Goal: Task Accomplishment & Management: Manage account settings

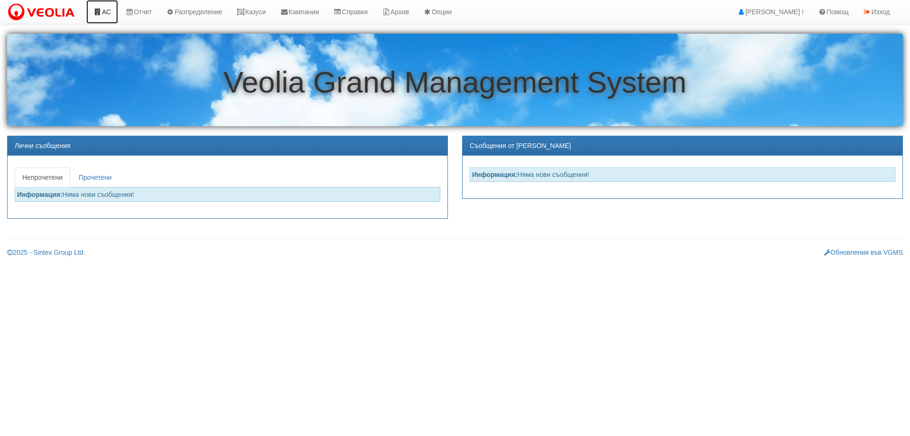
click at [102, 15] on link "АС" at bounding box center [102, 12] width 32 height 24
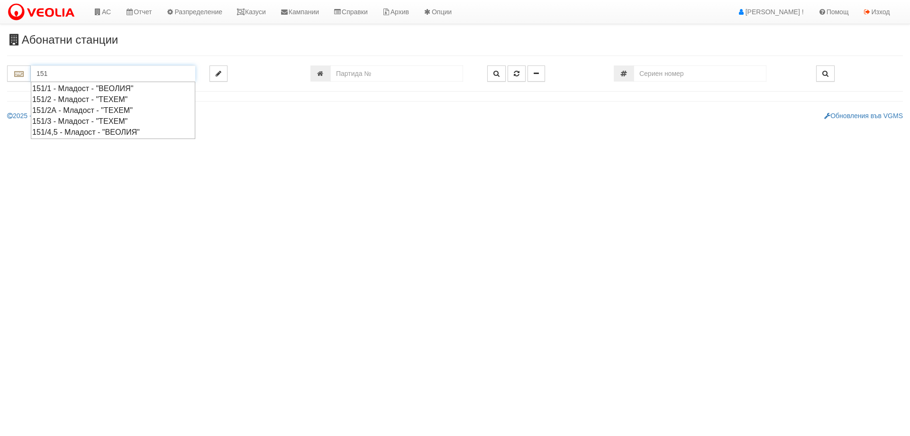
click at [70, 102] on div "151/2 - Младост - "ТЕХЕМ"" at bounding box center [113, 99] width 162 height 11
type input "151/2 - Младост - "ТЕХЕМ""
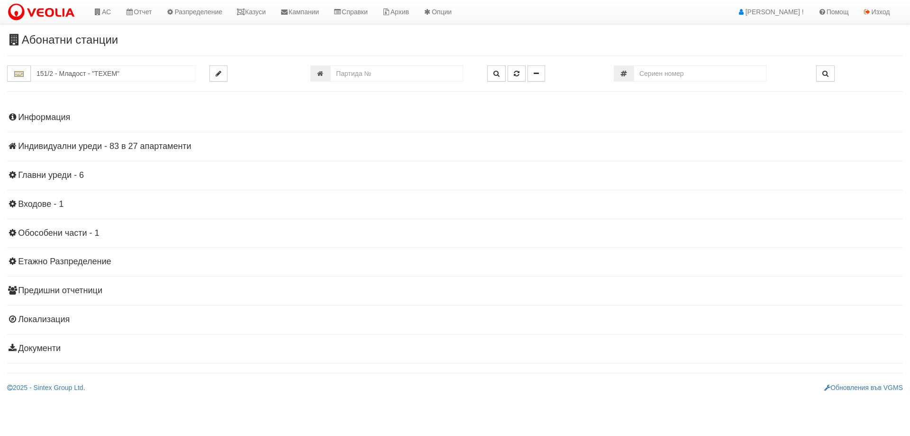
click at [121, 145] on h4 "Индивидуални уреди - 83 в 27 апартаменти" at bounding box center [455, 146] width 896 height 9
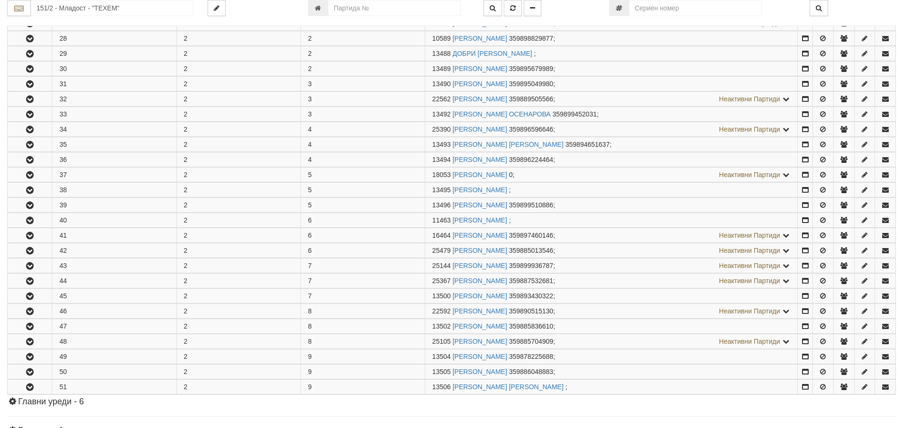
scroll to position [237, 0]
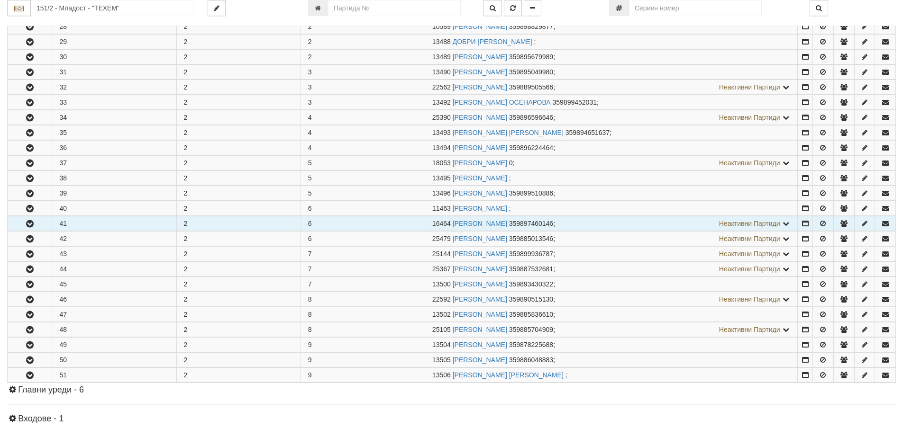
click at [29, 224] on icon "button" at bounding box center [29, 224] width 11 height 7
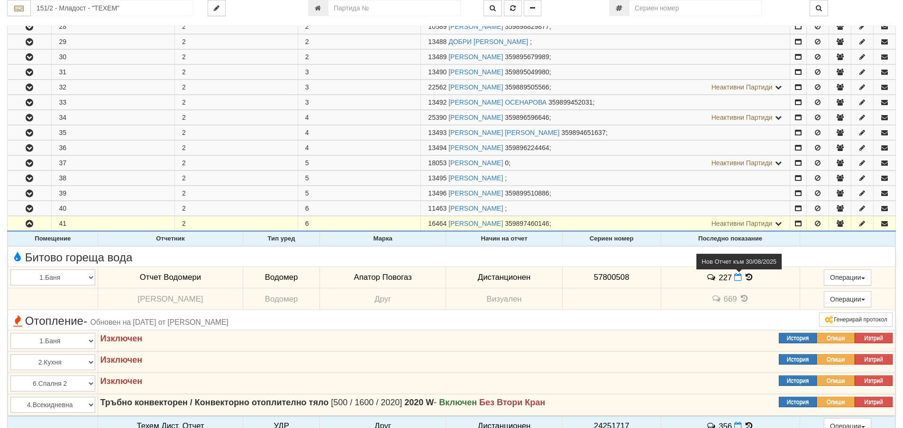
click at [740, 277] on icon at bounding box center [738, 277] width 8 height 8
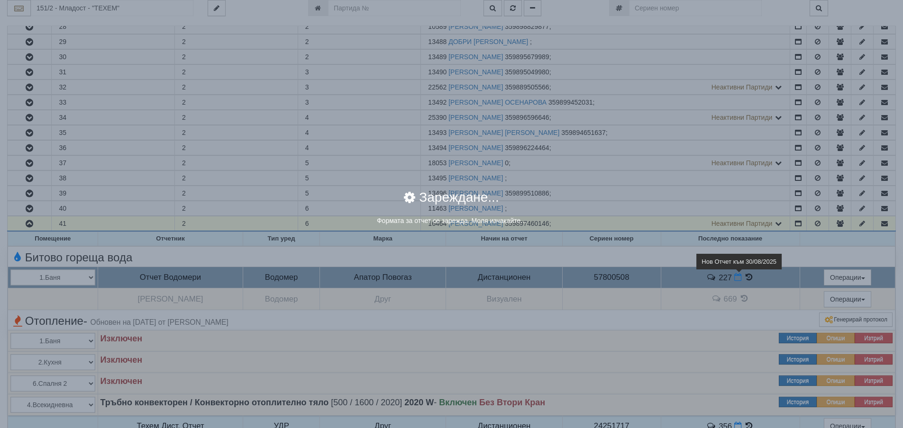
select select "8ac75930-9bfd-e511-80be-8d5a1dced85a"
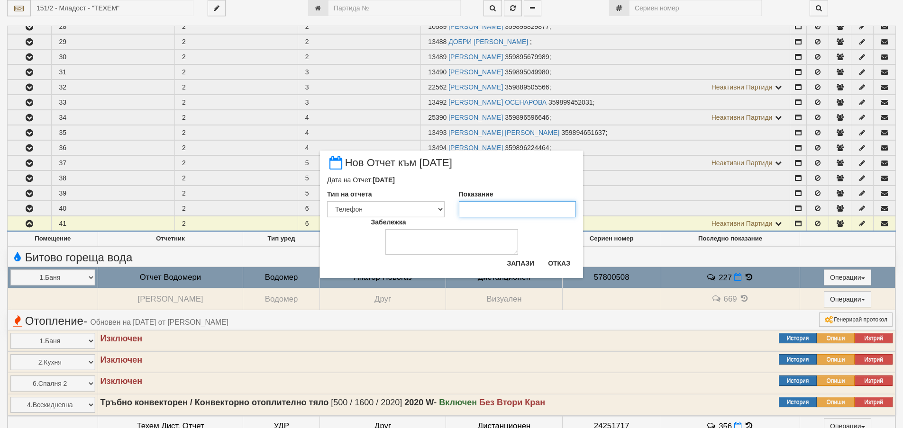
click at [468, 211] on input "Показание" at bounding box center [518, 209] width 118 height 16
type input "227.8"
click at [427, 239] on textarea "Забележка" at bounding box center [451, 242] width 133 height 26
type textarea "[DATE]"
click at [515, 265] on button "Запази" at bounding box center [520, 263] width 39 height 15
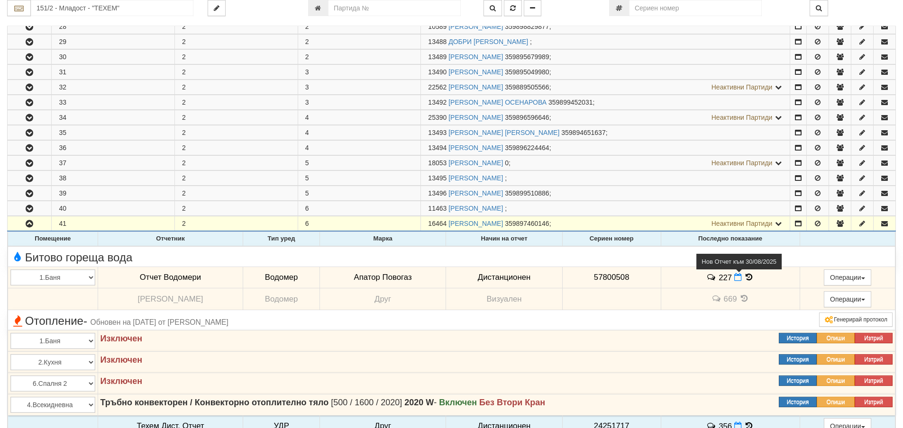
click at [739, 276] on icon at bounding box center [738, 277] width 8 height 8
select select "8ac75930-9bfd-e511-80be-8d5a1dced85a"
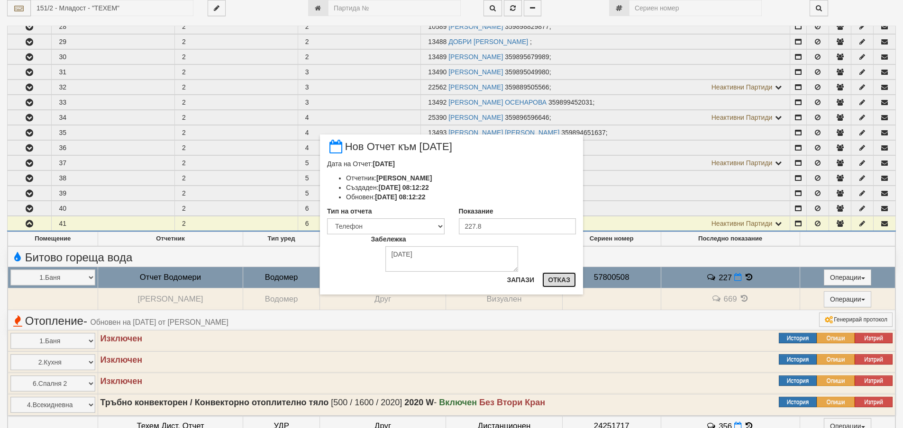
click at [561, 281] on button "Отказ" at bounding box center [559, 279] width 34 height 15
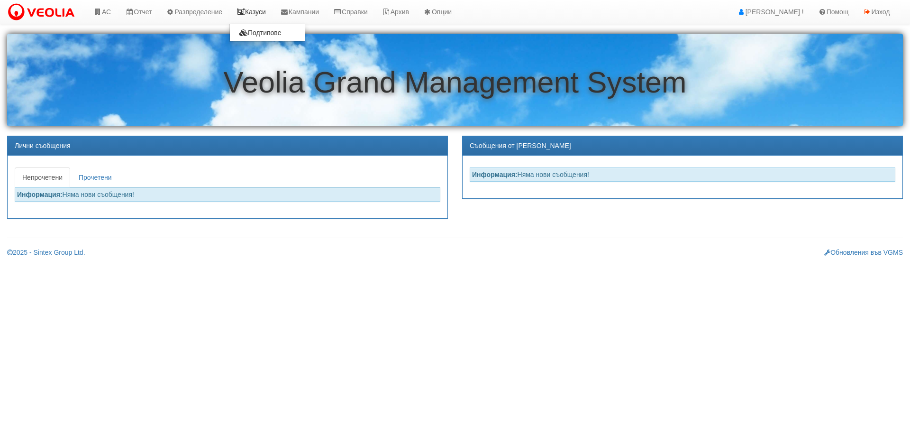
click at [259, 12] on link "Казуси" at bounding box center [251, 12] width 44 height 24
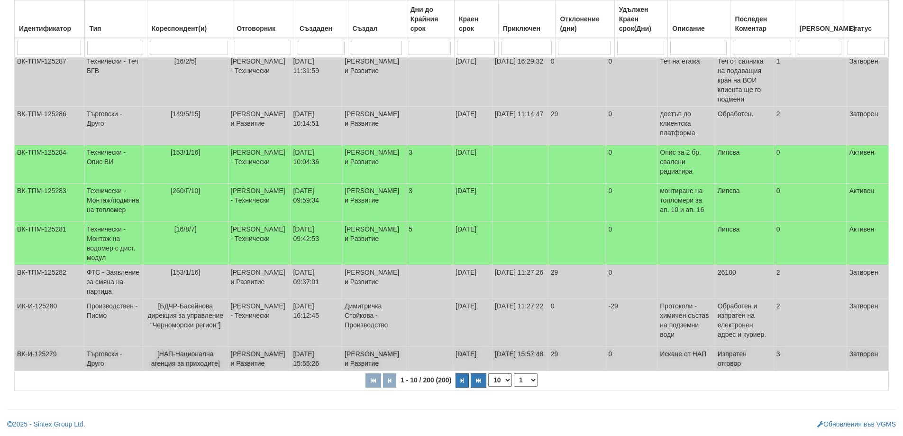
scroll to position [258, 0]
drag, startPoint x: 506, startPoint y: 379, endPoint x: 498, endPoint y: 386, distance: 10.8
click at [506, 379] on select "10 20 30 40" at bounding box center [500, 379] width 24 height 13
select select "40"
click at [490, 386] on select "10 20 30 40" at bounding box center [500, 379] width 24 height 13
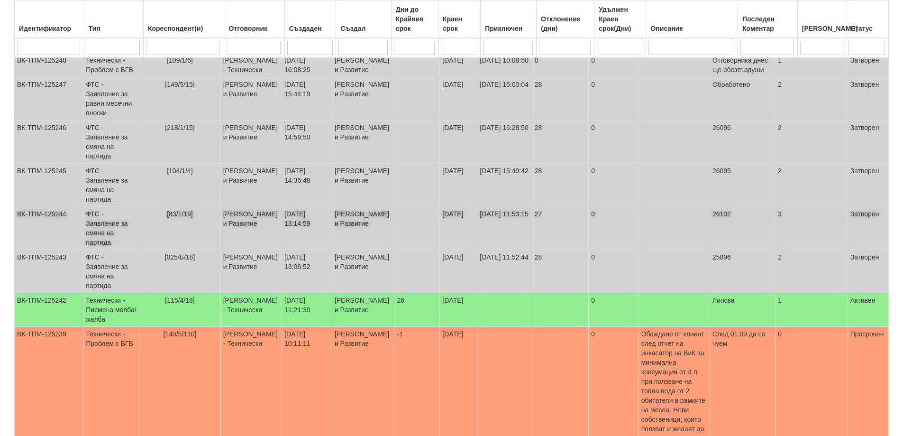
scroll to position [1016, 0]
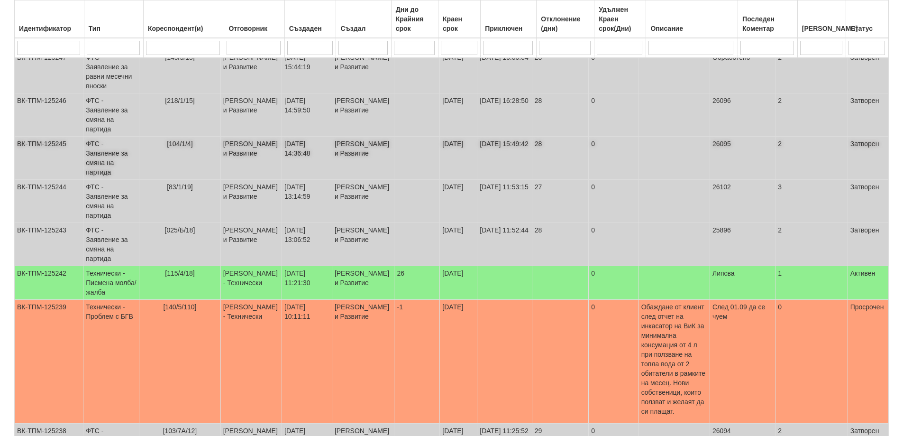
click at [136, 180] on td "ФТС - Заявление за смяна на партида" at bounding box center [111, 157] width 56 height 43
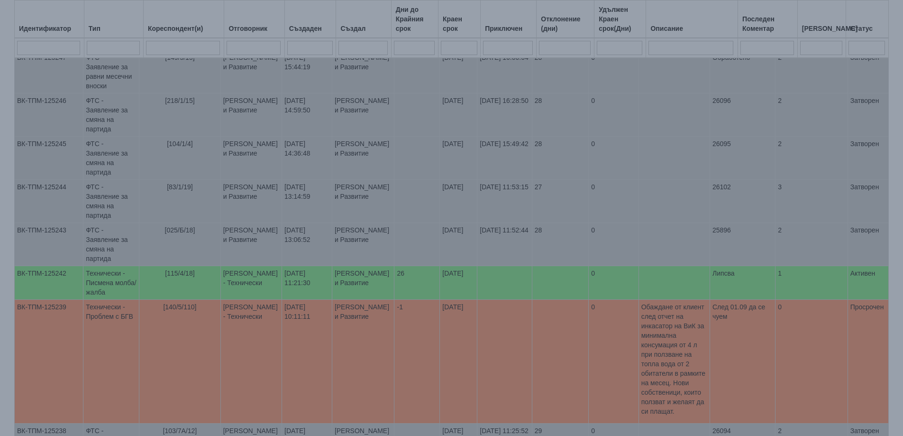
select select "1"
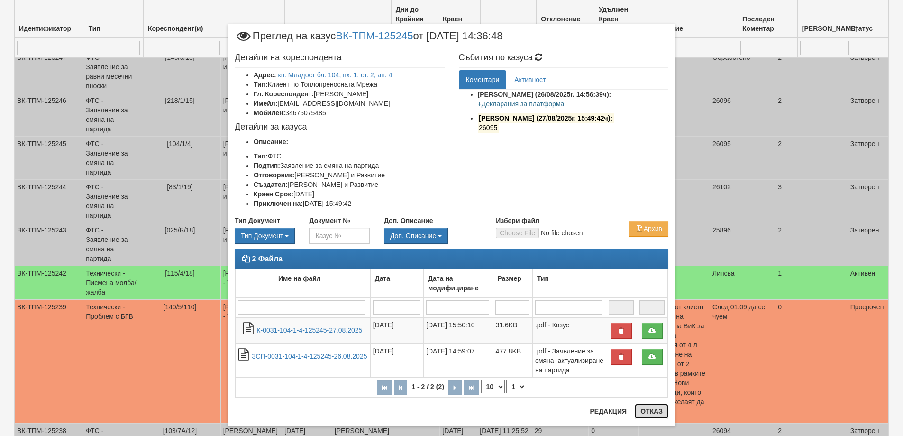
click at [649, 410] on button "Отказ" at bounding box center [652, 410] width 34 height 15
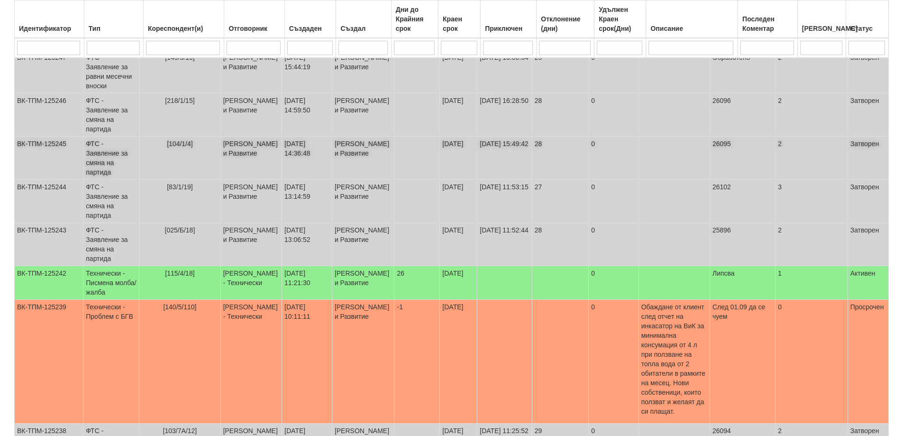
click at [109, 180] on td "ФТС - Заявление за смяна на партида" at bounding box center [111, 157] width 56 height 43
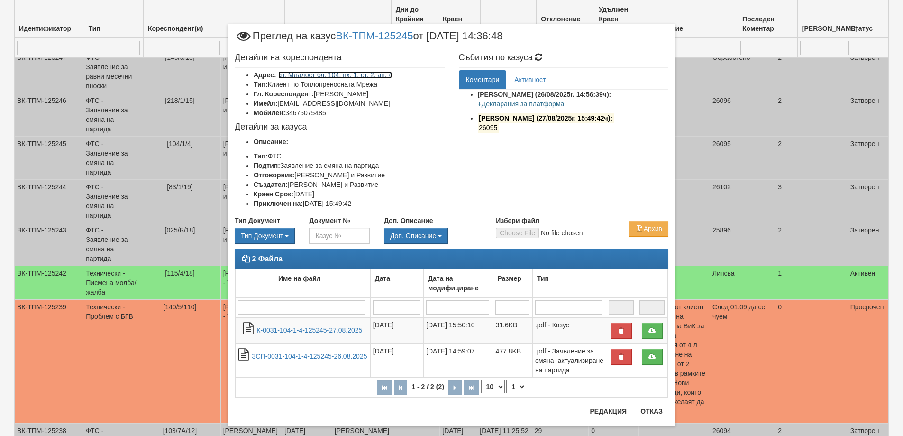
click at [332, 74] on link "кв. Младост бл. 104, вх. 1, ет. 2, ап. 4" at bounding box center [335, 75] width 114 height 8
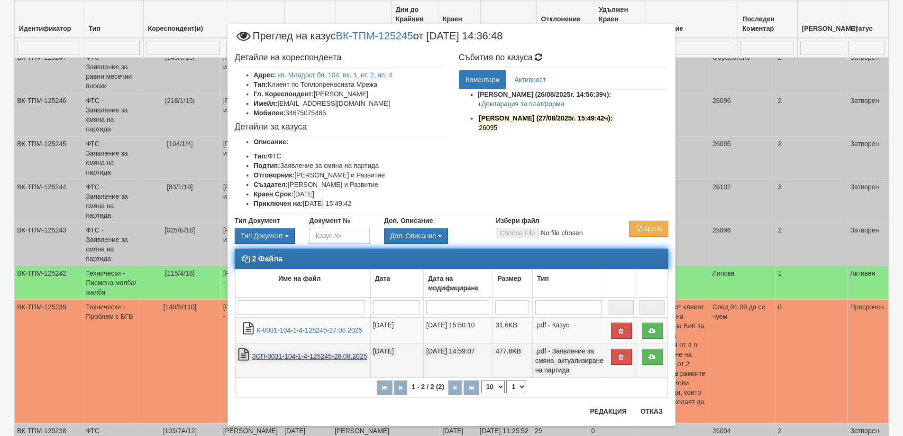
click at [312, 360] on link "ЗСП-0031-104-1-4-125245-26.08.2025" at bounding box center [309, 356] width 115 height 8
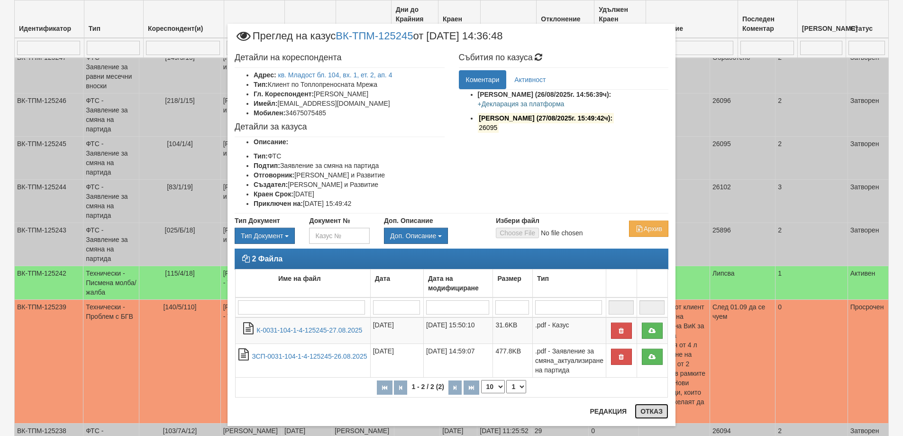
click at [647, 410] on button "Отказ" at bounding box center [652, 410] width 34 height 15
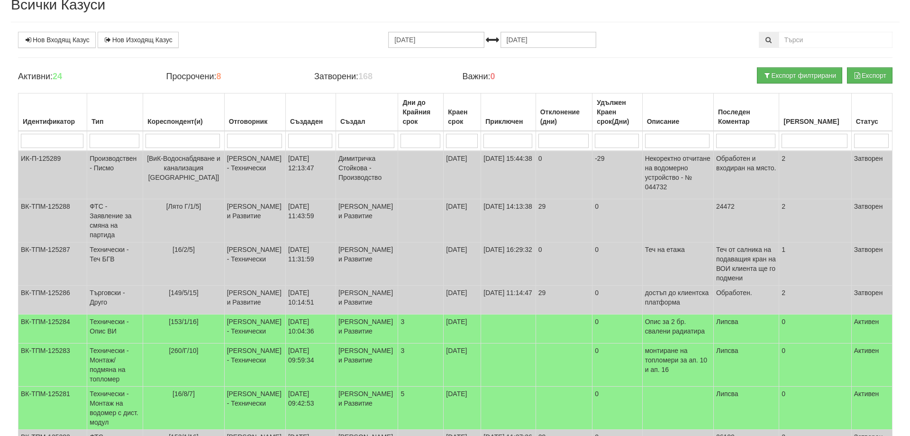
scroll to position [0, 0]
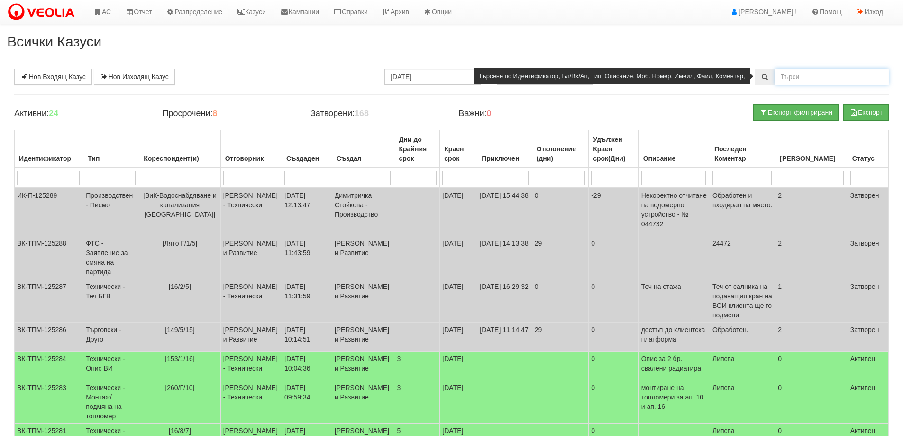
click at [798, 75] on input "text" at bounding box center [832, 77] width 114 height 16
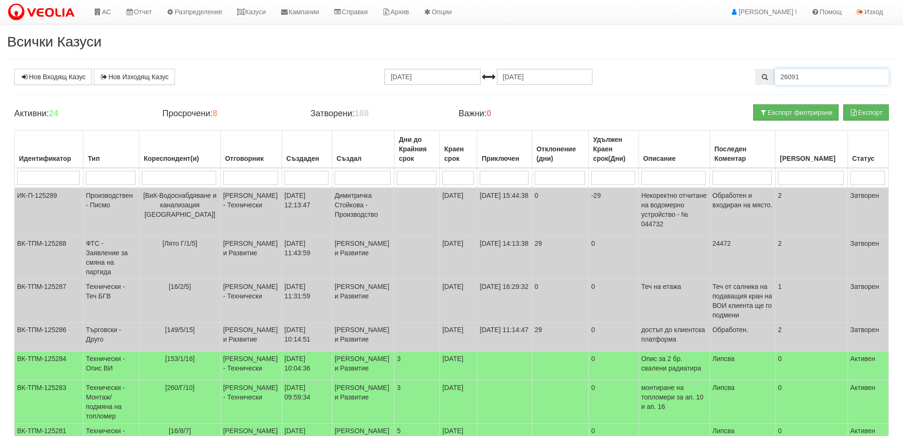
type input "26091"
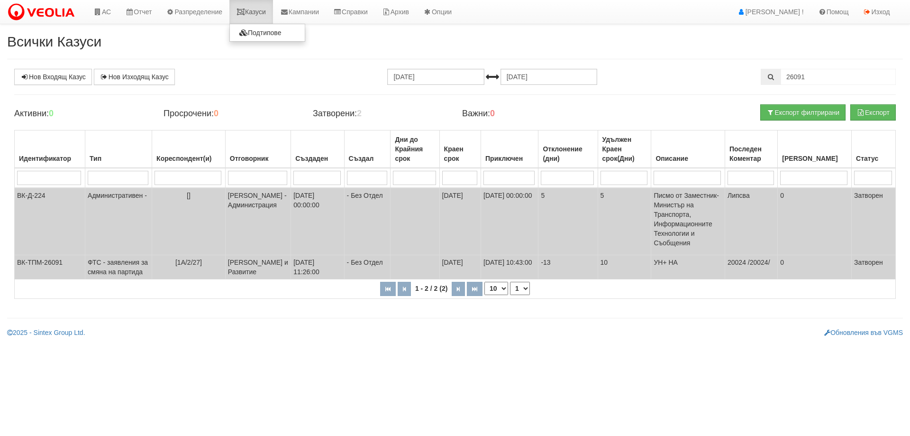
click at [260, 11] on link "Казуси" at bounding box center [251, 12] width 44 height 24
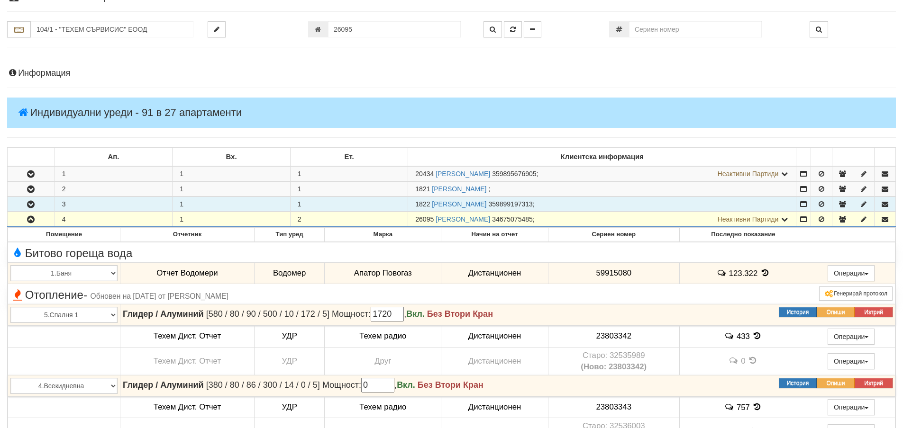
scroll to position [43, 0]
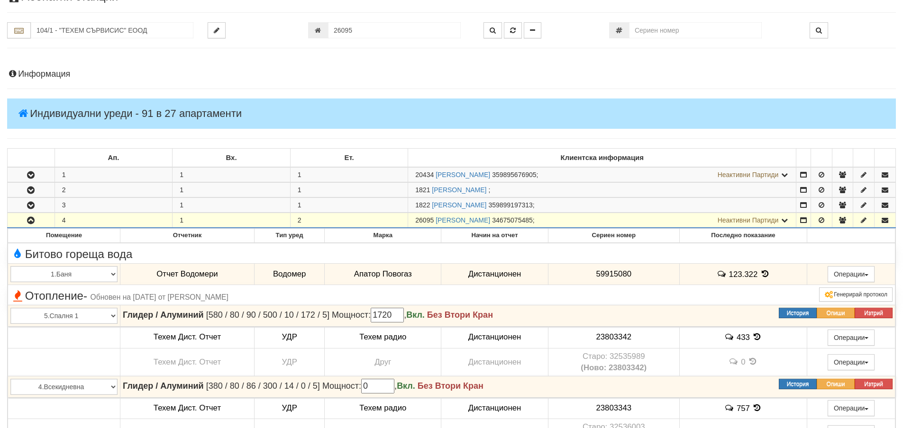
click at [786, 218] on icon at bounding box center [784, 220] width 9 height 7
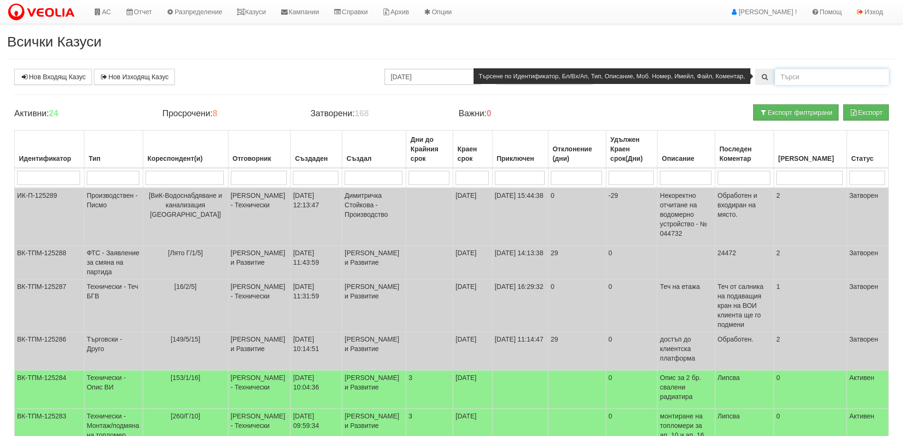
click at [795, 74] on input "text" at bounding box center [832, 77] width 114 height 16
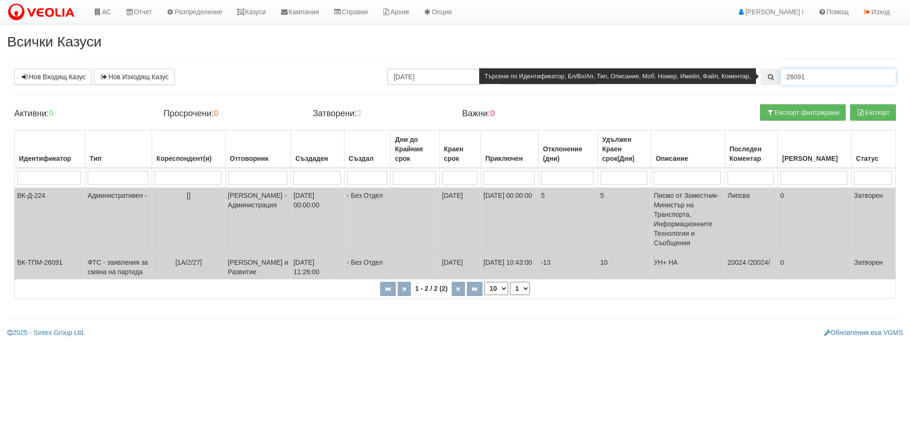
drag, startPoint x: 808, startPoint y: 77, endPoint x: 762, endPoint y: 84, distance: 46.4
click at [762, 84] on div "26091" at bounding box center [828, 77] width 135 height 16
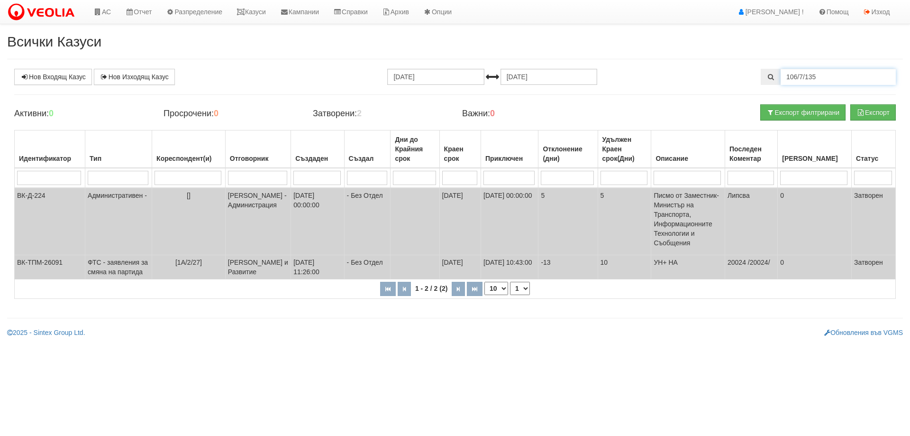
type input "106/7/135"
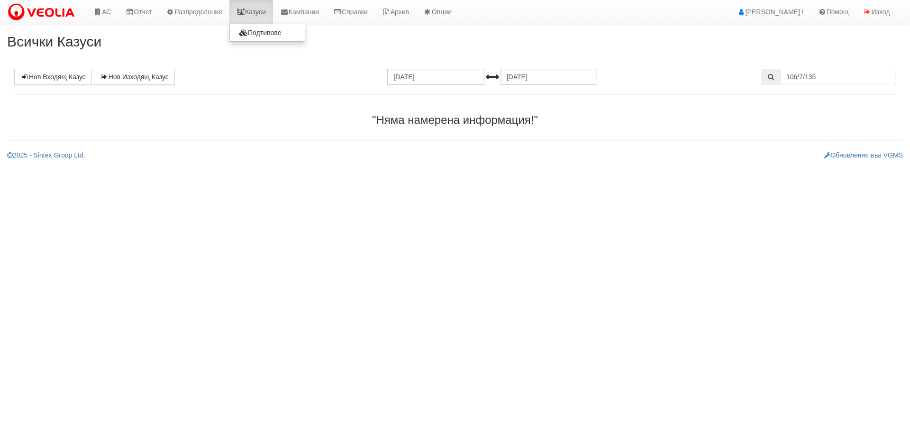
click at [263, 18] on link "Казуси" at bounding box center [251, 12] width 44 height 24
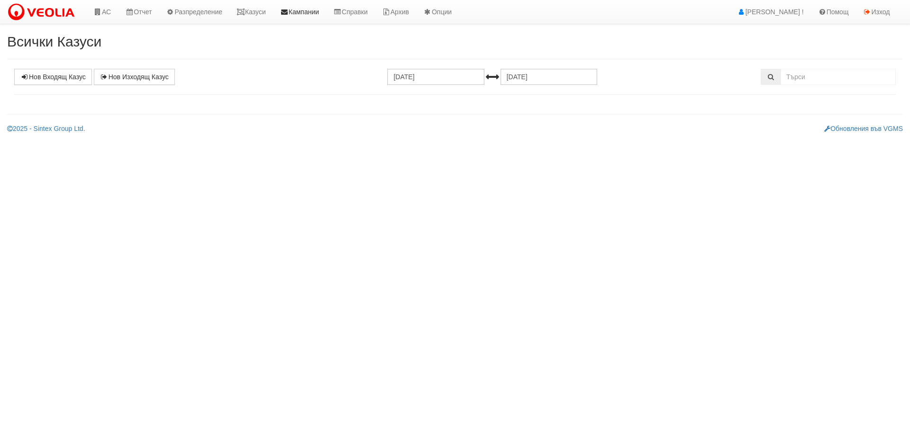
select select "1"
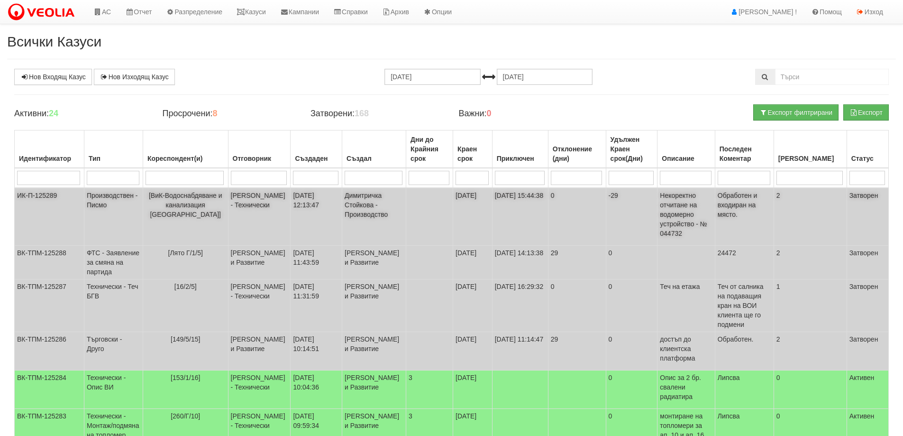
click at [112, 196] on td "Производствен - Писмо" at bounding box center [113, 217] width 59 height 58
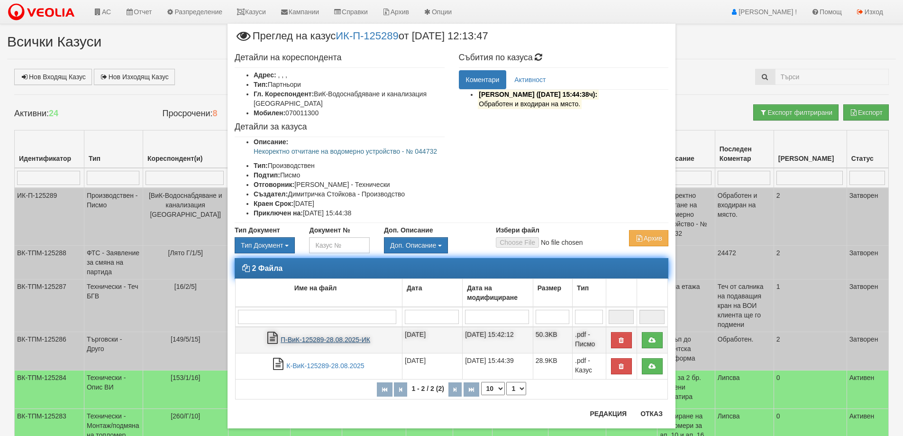
click at [306, 338] on link "П-ВиК-125289-28.08.2025-ИК" at bounding box center [326, 340] width 90 height 8
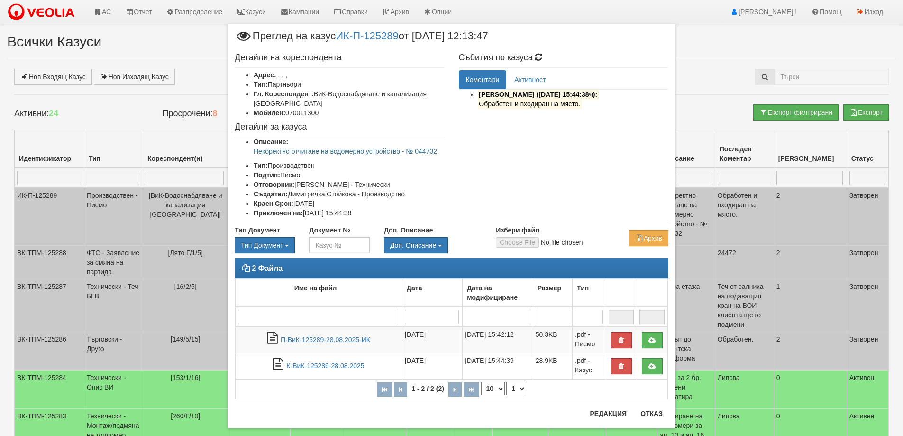
scroll to position [16, 0]
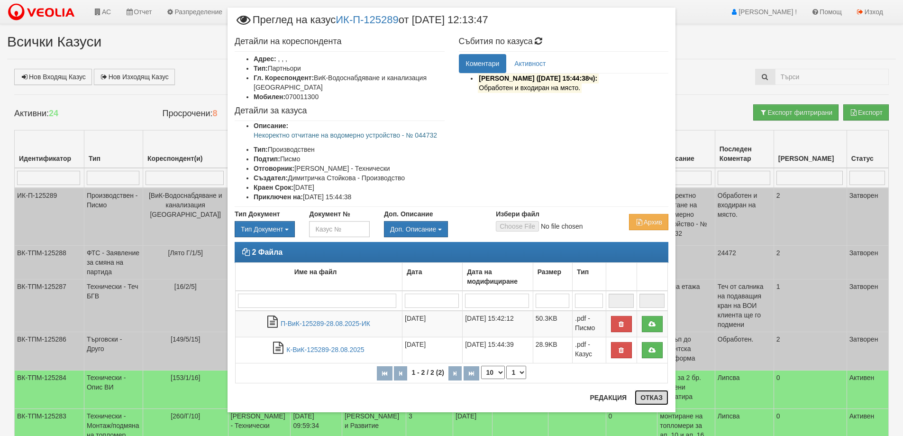
click at [651, 399] on button "Отказ" at bounding box center [652, 397] width 34 height 15
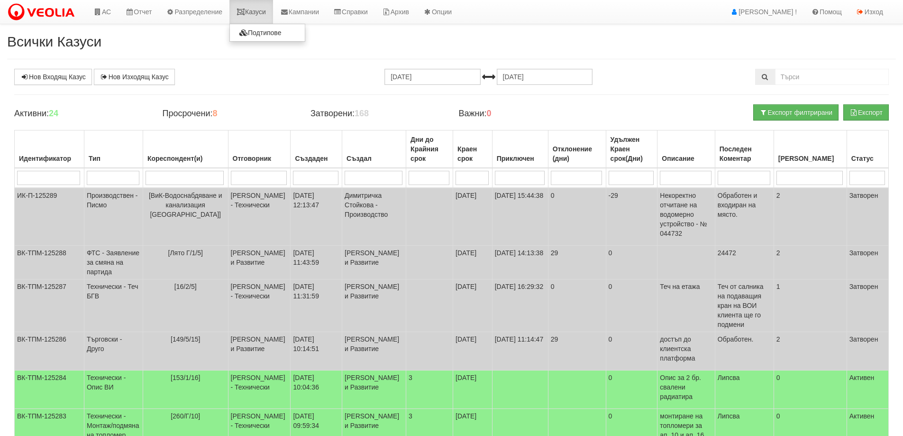
click at [260, 12] on link "Казуси" at bounding box center [251, 12] width 44 height 24
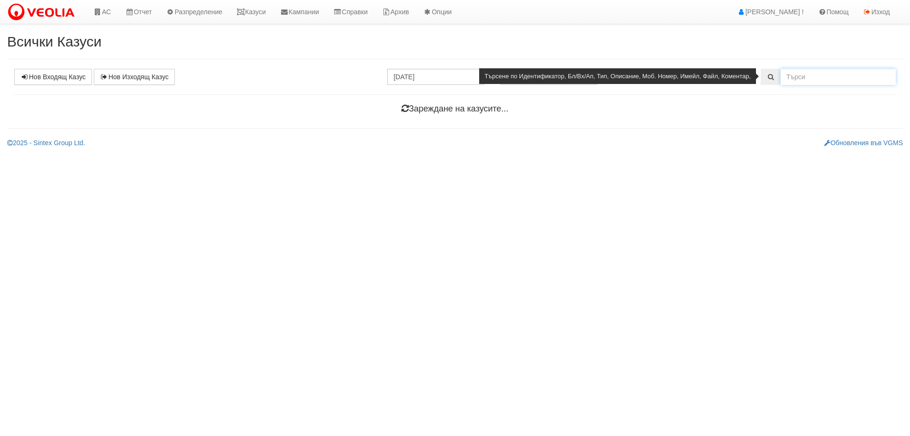
click at [806, 76] on input "text" at bounding box center [837, 77] width 115 height 16
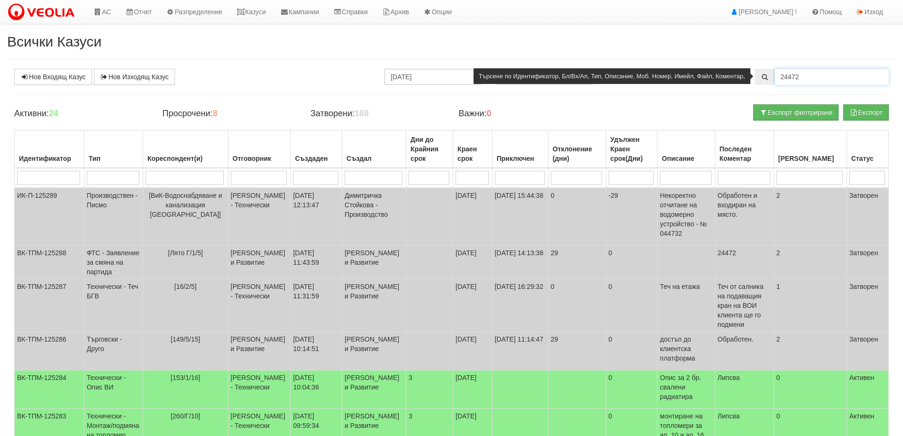
type input "24472"
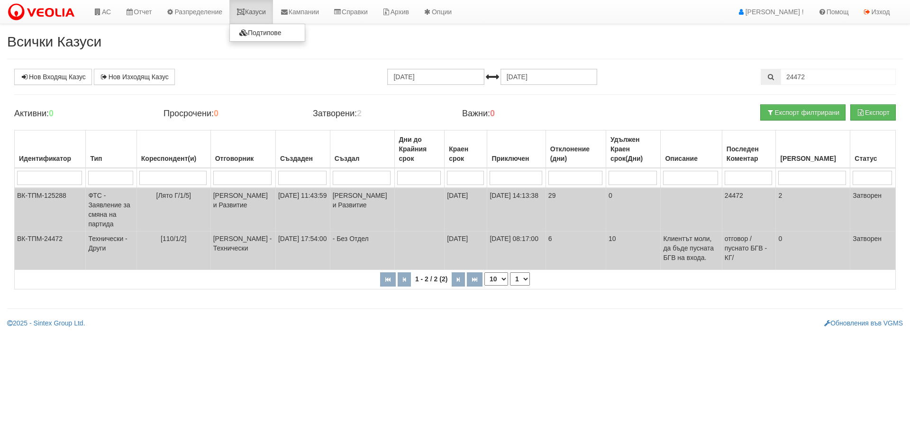
click at [255, 10] on link "Казуси" at bounding box center [251, 12] width 44 height 24
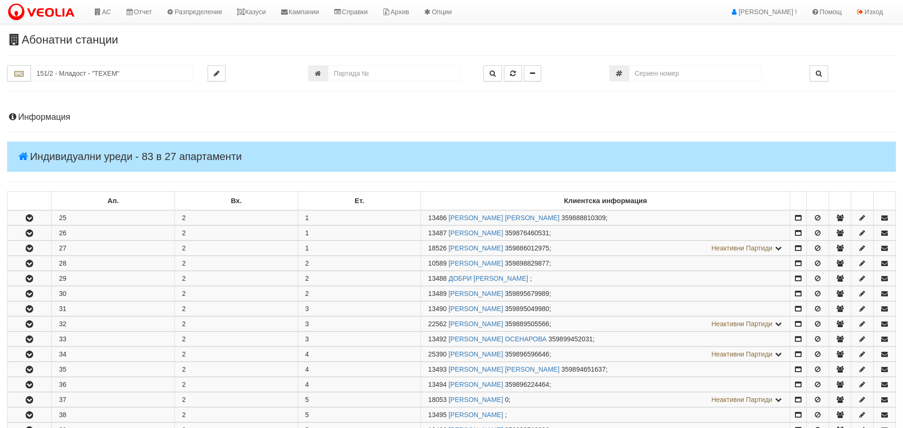
scroll to position [237, 0]
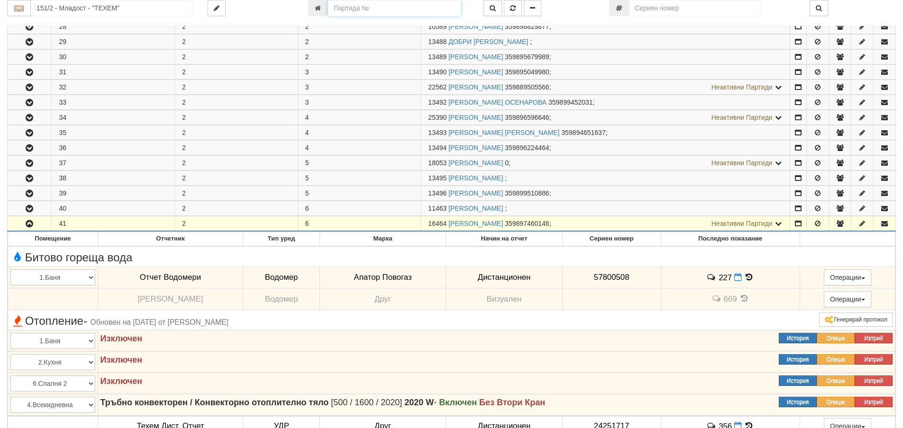
click at [350, 7] on input "number" at bounding box center [394, 8] width 133 height 16
type input "1823"
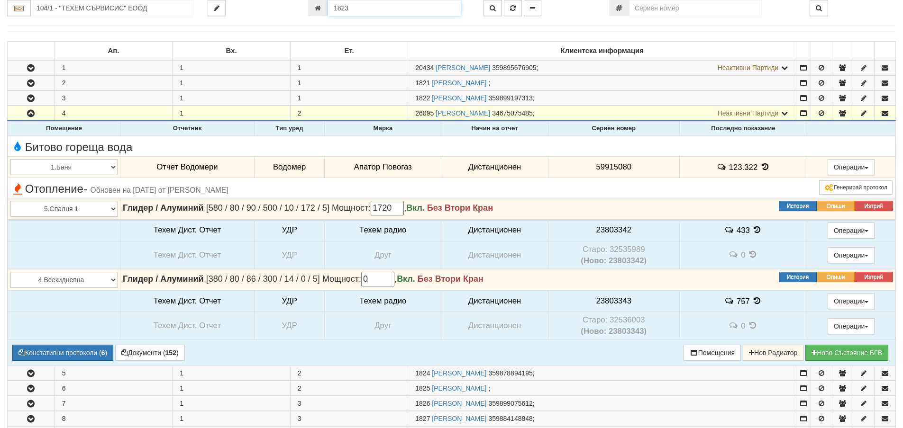
scroll to position [138, 0]
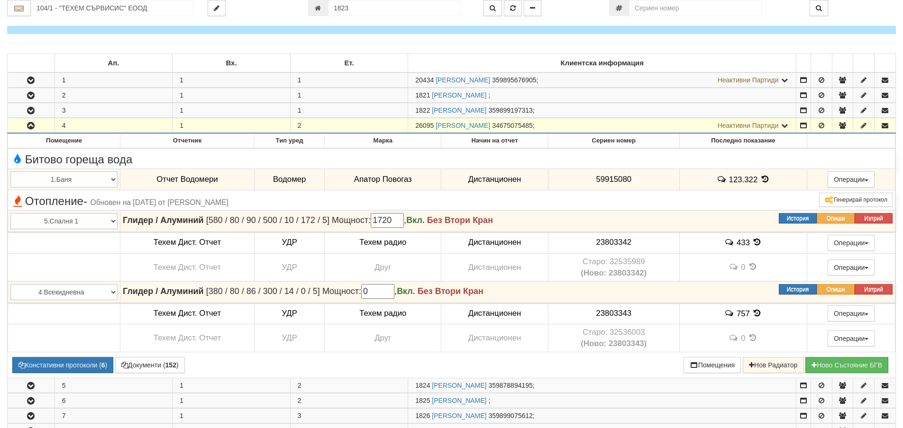
click at [766, 126] on span "Неактивни Партиди" at bounding box center [747, 126] width 61 height 8
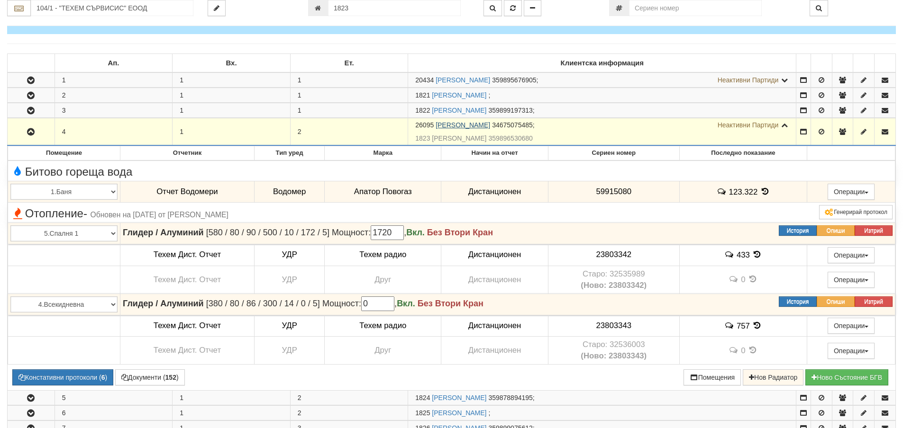
click at [490, 124] on link "[PERSON_NAME]" at bounding box center [463, 125] width 54 height 8
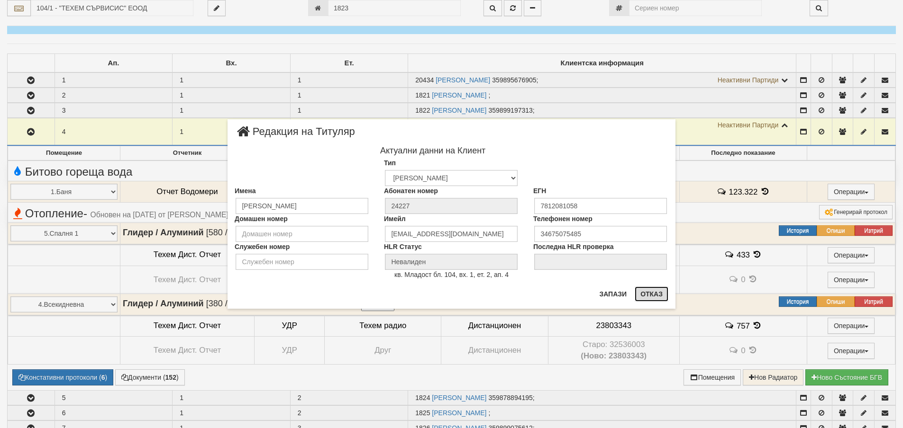
click at [652, 294] on button "Отказ" at bounding box center [652, 294] width 34 height 15
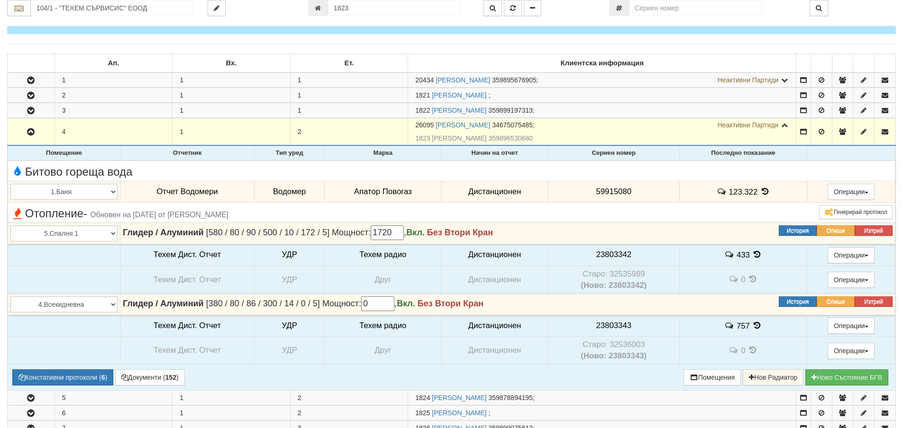
click at [765, 188] on icon at bounding box center [765, 192] width 10 height 8
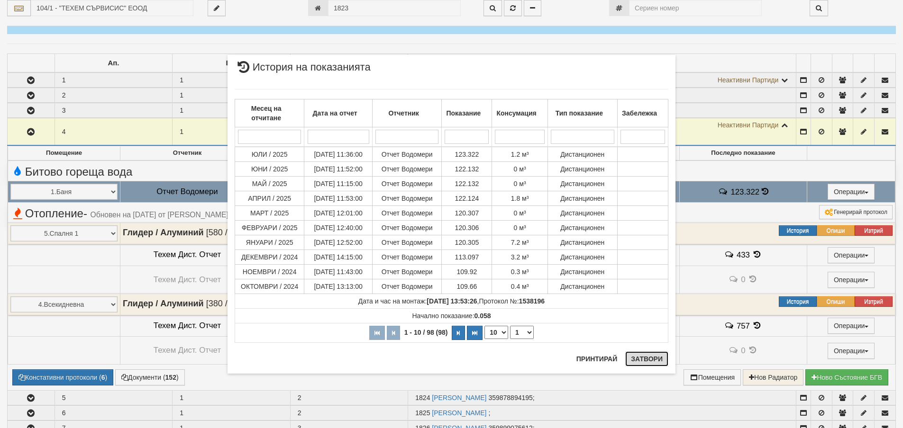
click at [653, 356] on button "Затвори" at bounding box center [646, 359] width 43 height 15
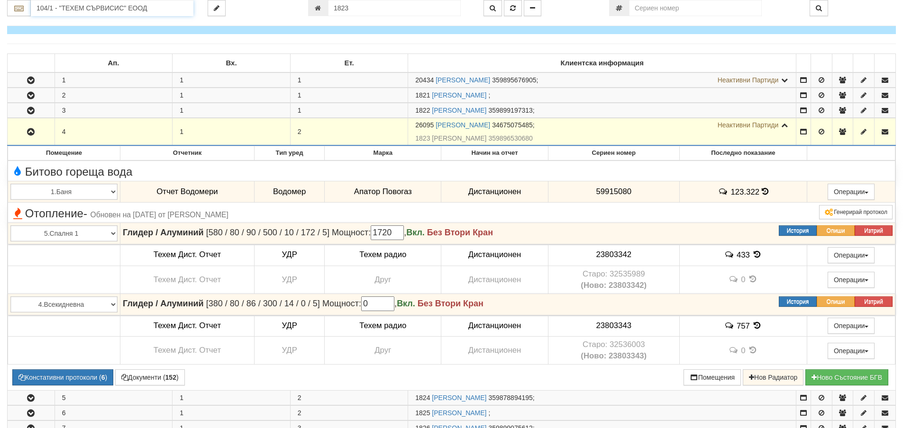
click at [118, 9] on input "104/1 - "ТЕХЕМ СЪРВИСИС" ЕООД" at bounding box center [112, 8] width 163 height 16
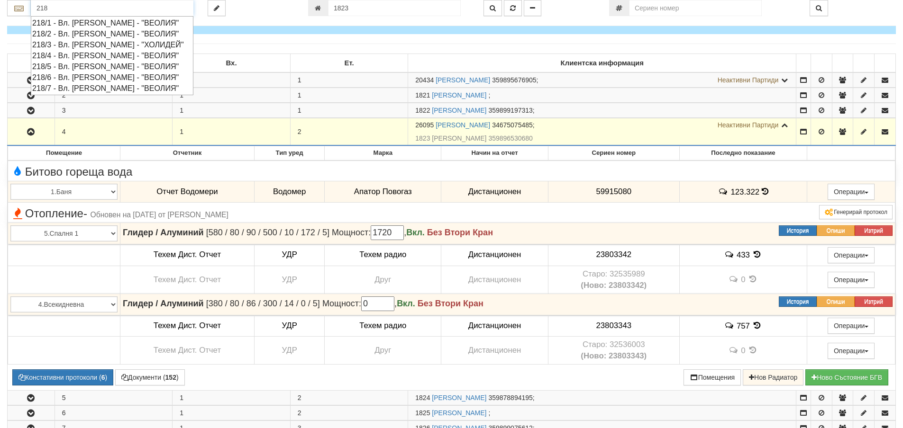
click at [111, 54] on div "218/4 - Вл. [PERSON_NAME] - "ВЕОЛИЯ"" at bounding box center [112, 55] width 160 height 11
type input "218/4 - Вл. [PERSON_NAME] - "ВЕОЛИЯ""
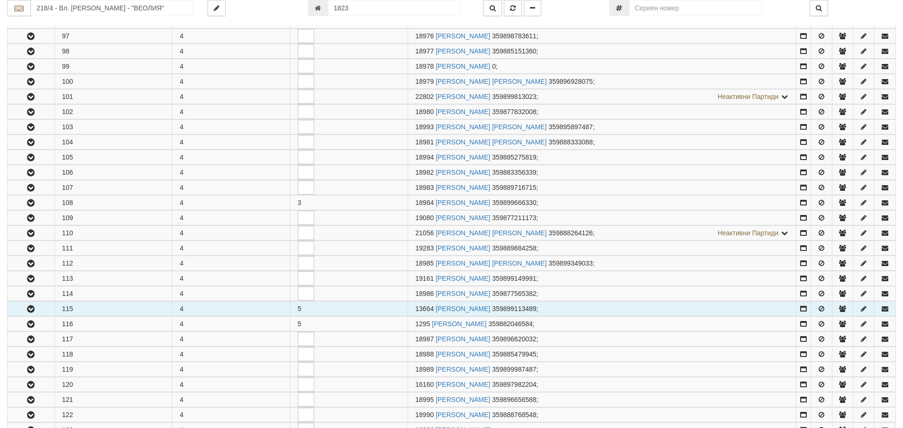
scroll to position [190, 0]
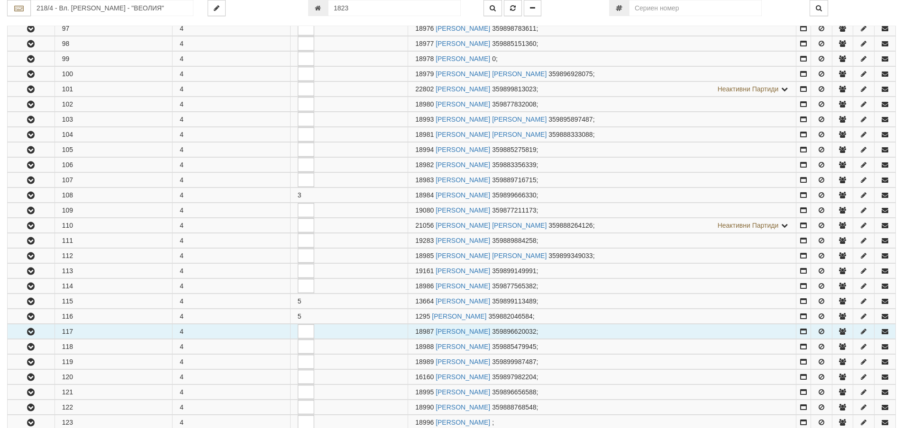
click at [30, 329] on icon "button" at bounding box center [30, 332] width 11 height 7
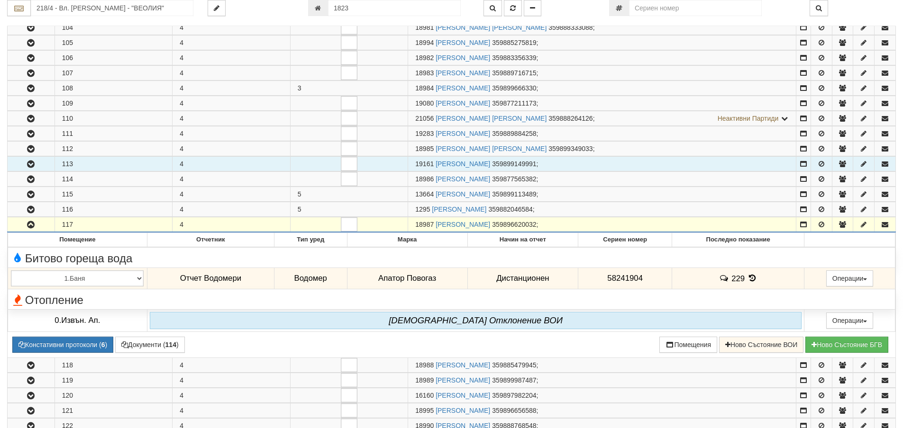
scroll to position [332, 0]
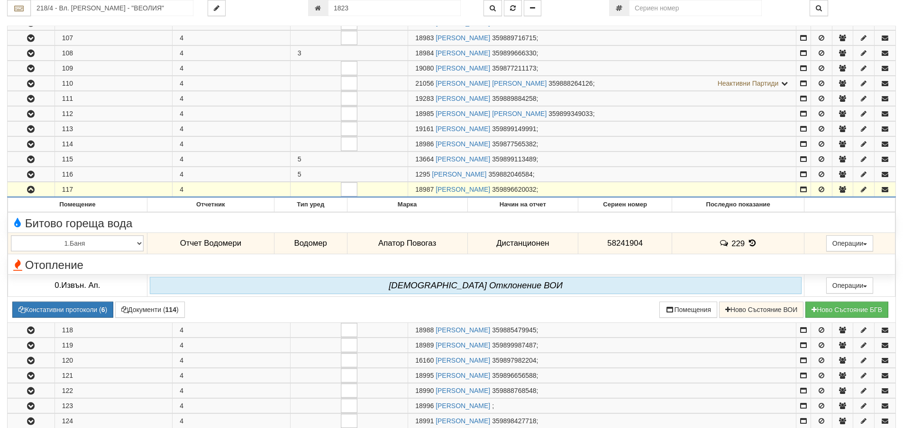
drag, startPoint x: 415, startPoint y: 190, endPoint x: 434, endPoint y: 190, distance: 18.5
click at [434, 190] on span "18987" at bounding box center [424, 190] width 18 height 8
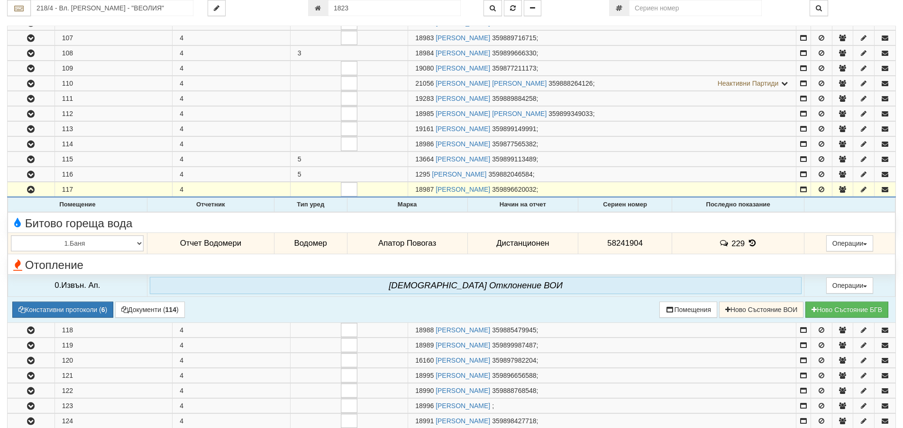
copy span "18987"
drag, startPoint x: 604, startPoint y: 241, endPoint x: 641, endPoint y: 244, distance: 36.6
click at [641, 244] on td "58241904" at bounding box center [625, 244] width 94 height 22
copy span "58241904"
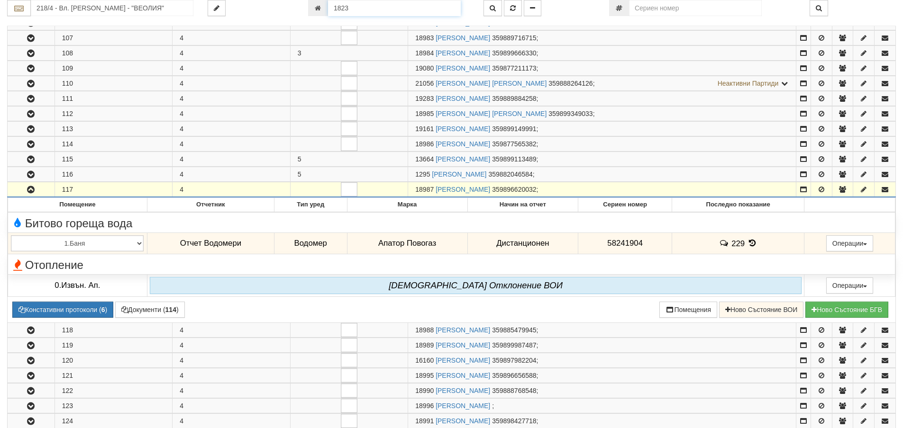
click at [354, 9] on input "1823" at bounding box center [394, 8] width 133 height 16
type input "9323"
type input "083/1 - "[PERSON_NAME] [GEOGRAPHIC_DATA] " ЕАД"
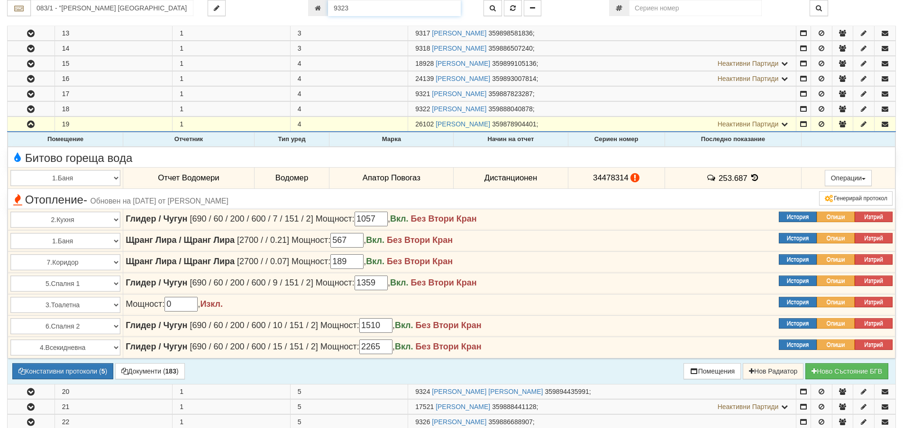
scroll to position [365, 0]
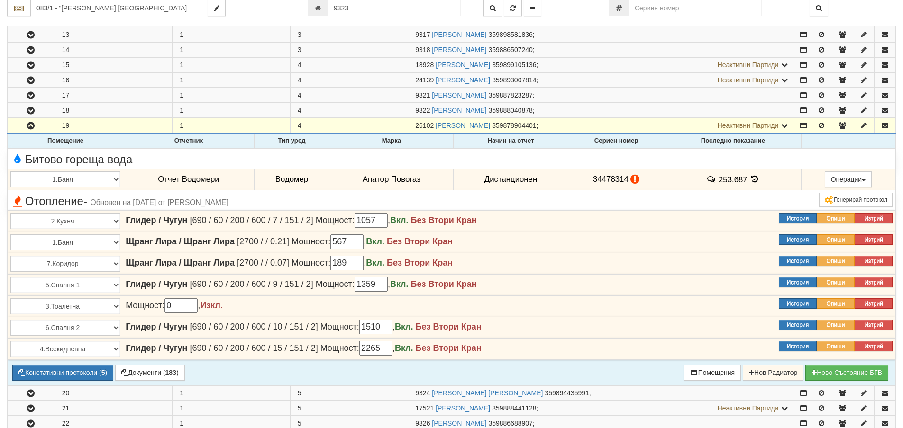
click at [752, 177] on icon at bounding box center [754, 179] width 10 height 8
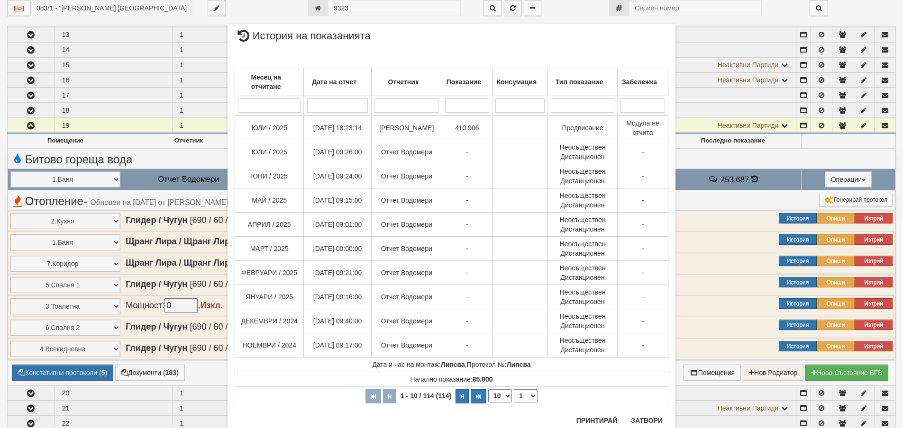
click at [505, 397] on select "10 20 30 40" at bounding box center [500, 396] width 24 height 13
select select "40"
click at [488, 403] on select "10 20 30 40" at bounding box center [500, 396] width 24 height 13
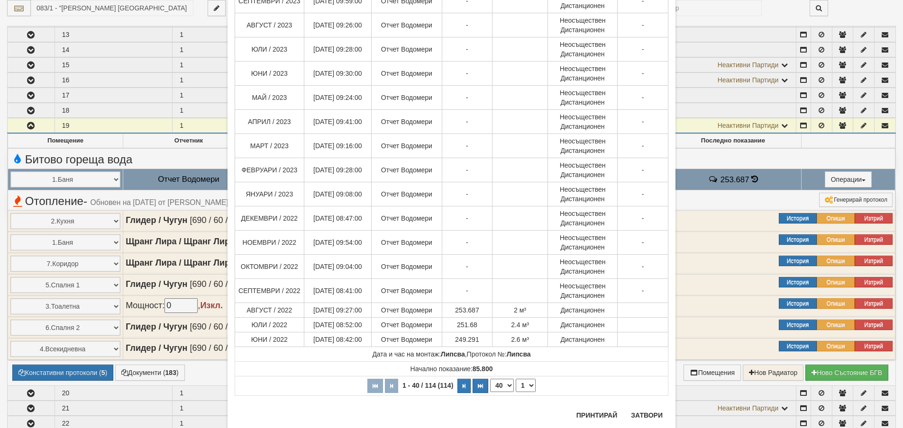
scroll to position [711, 0]
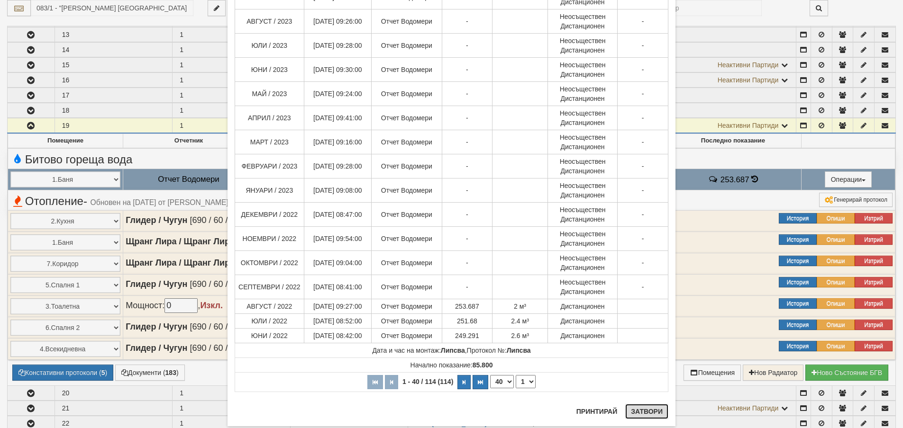
click at [643, 414] on button "Затвори" at bounding box center [646, 411] width 43 height 15
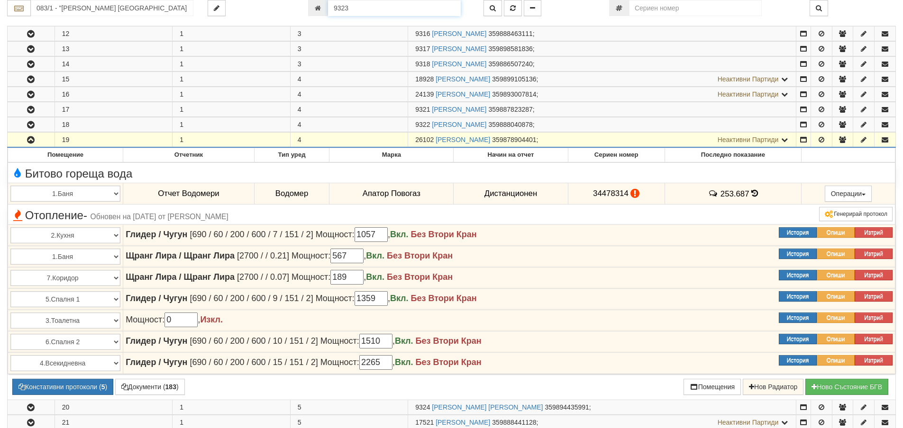
drag, startPoint x: 357, startPoint y: 9, endPoint x: 334, endPoint y: 9, distance: 22.7
click at [334, 9] on input "9323" at bounding box center [394, 8] width 133 height 16
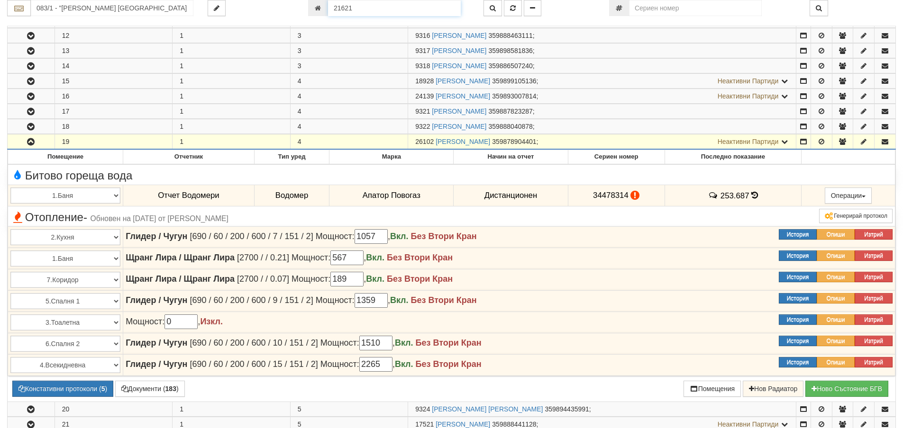
type input "21621"
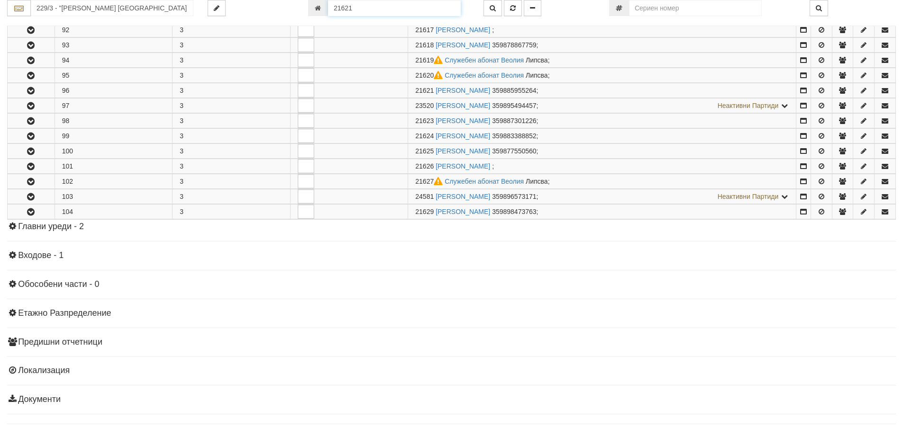
scroll to position [499, 0]
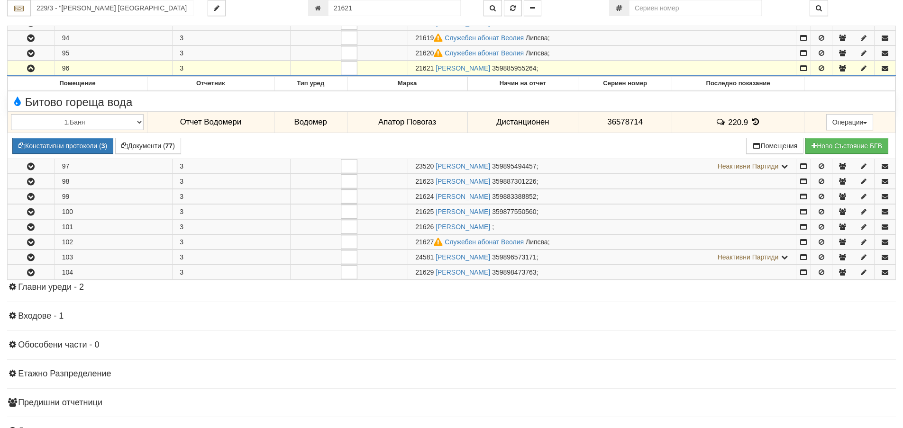
drag, startPoint x: 416, startPoint y: 67, endPoint x: 433, endPoint y: 74, distance: 18.5
click at [433, 74] on td "21621 [PERSON_NAME] 359885955264 ;" at bounding box center [602, 68] width 388 height 15
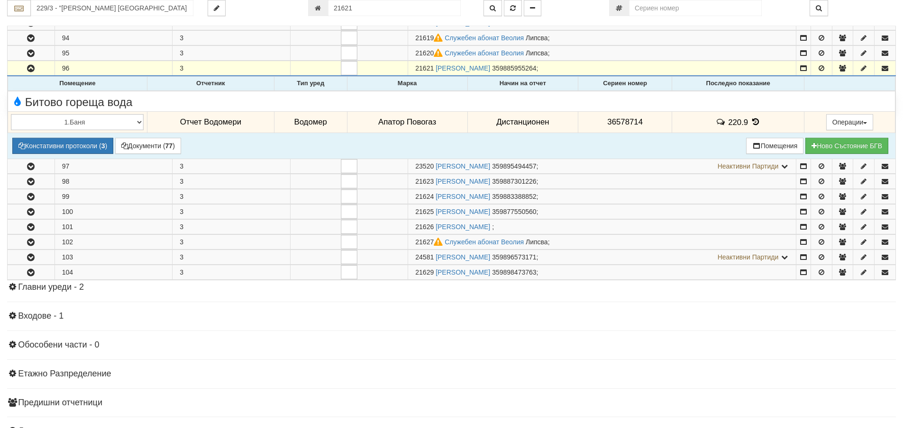
copy span "21621"
drag, startPoint x: 604, startPoint y: 121, endPoint x: 646, endPoint y: 126, distance: 42.5
click at [646, 126] on td "36578714" at bounding box center [625, 122] width 94 height 22
copy span "36578714"
click at [753, 123] on icon at bounding box center [755, 122] width 10 height 8
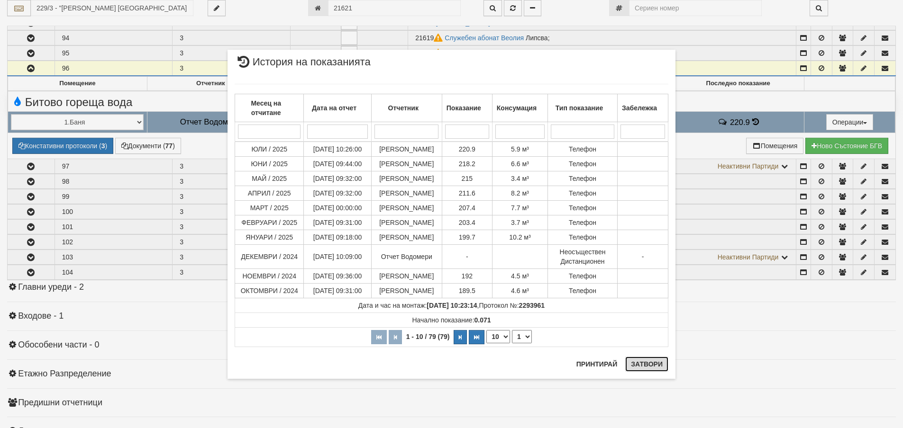
click at [645, 364] on button "Затвори" at bounding box center [646, 364] width 43 height 15
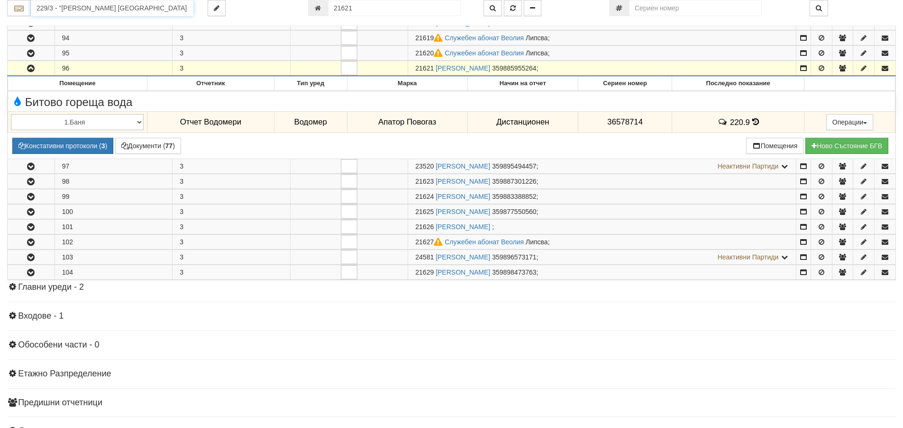
click at [81, 9] on input "229/3 - "[PERSON_NAME] [GEOGRAPHIC_DATA] " ЕАД" at bounding box center [112, 8] width 163 height 16
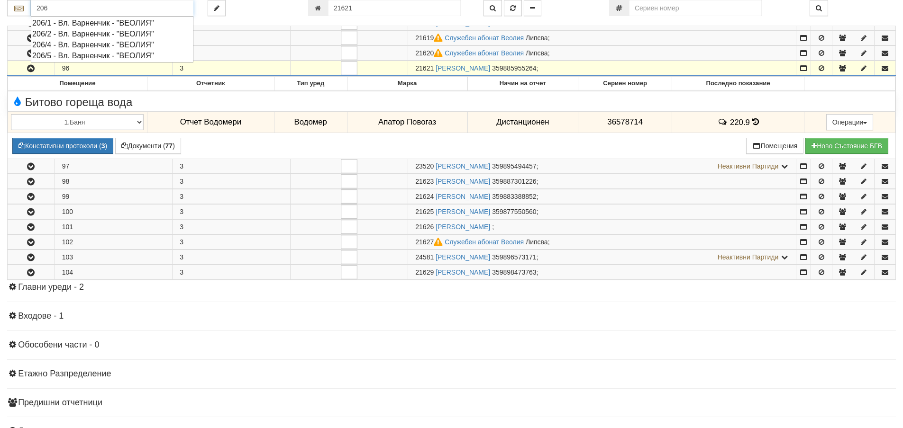
click at [80, 24] on div "206/1 - Вл. Варненчик - "ВЕОЛИЯ"" at bounding box center [112, 23] width 160 height 11
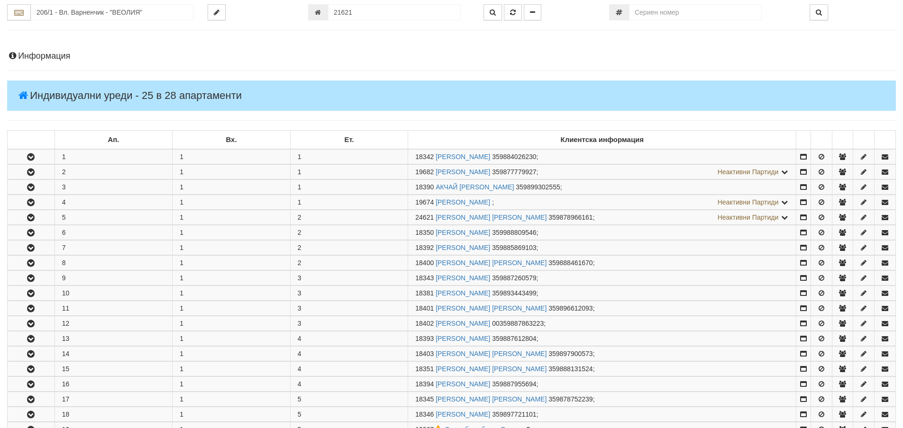
scroll to position [0, 0]
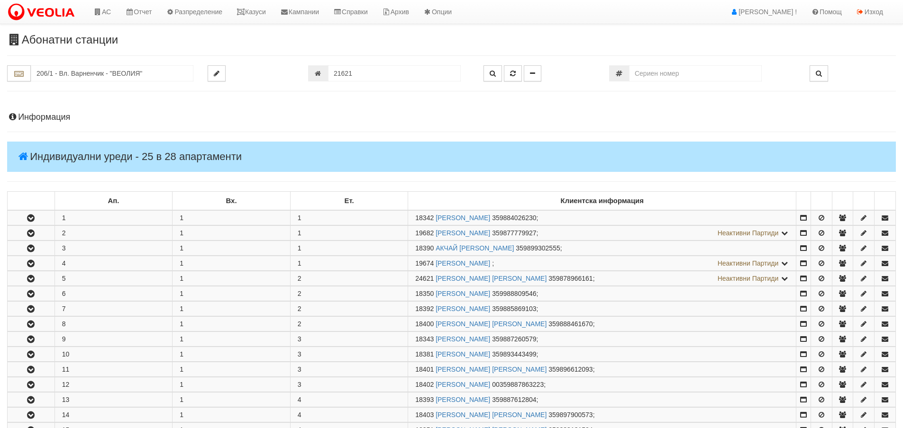
click at [39, 116] on h4 "Информация" at bounding box center [451, 117] width 889 height 9
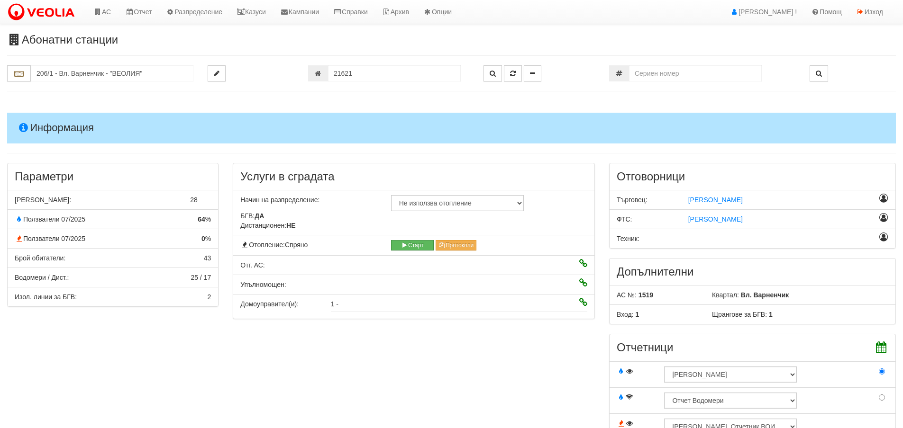
click at [47, 129] on h4 "Информация" at bounding box center [451, 128] width 889 height 30
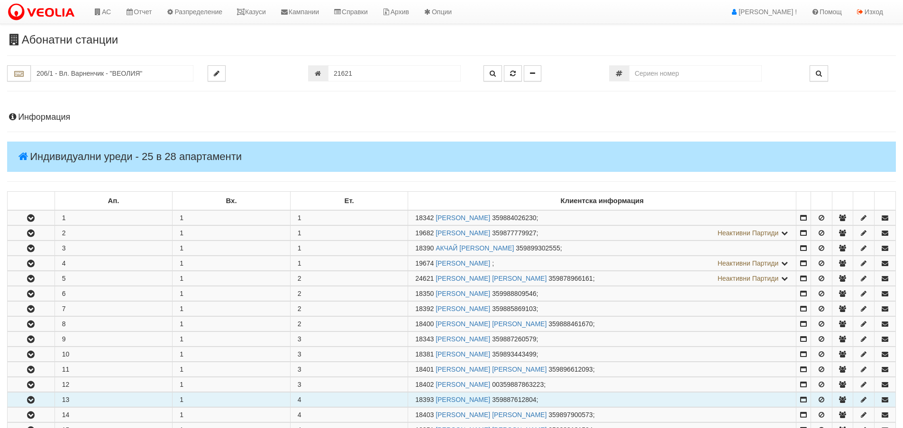
scroll to position [95, 0]
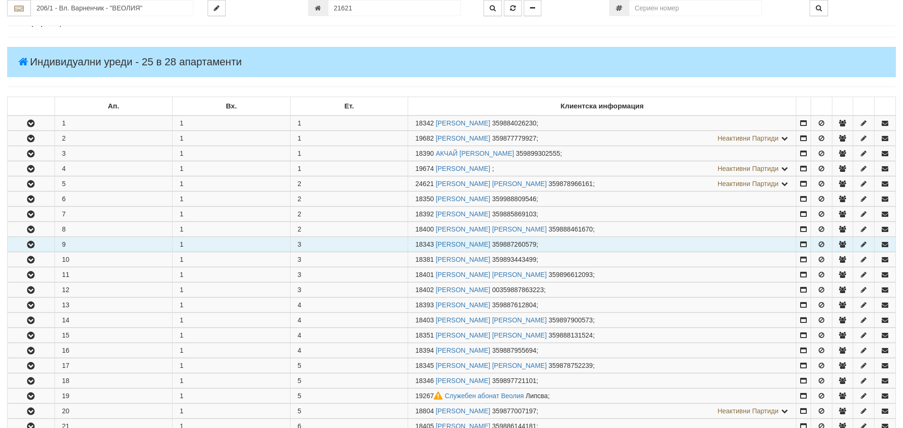
click at [25, 245] on icon "button" at bounding box center [30, 245] width 11 height 7
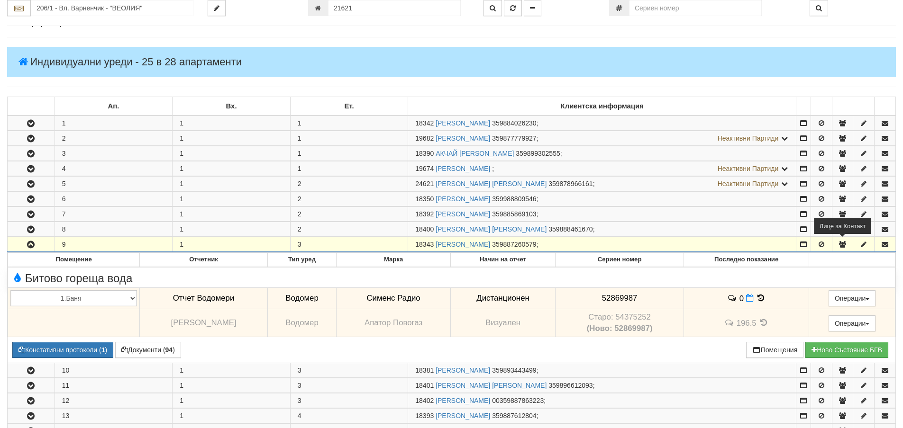
click at [842, 245] on icon "button" at bounding box center [842, 244] width 9 height 7
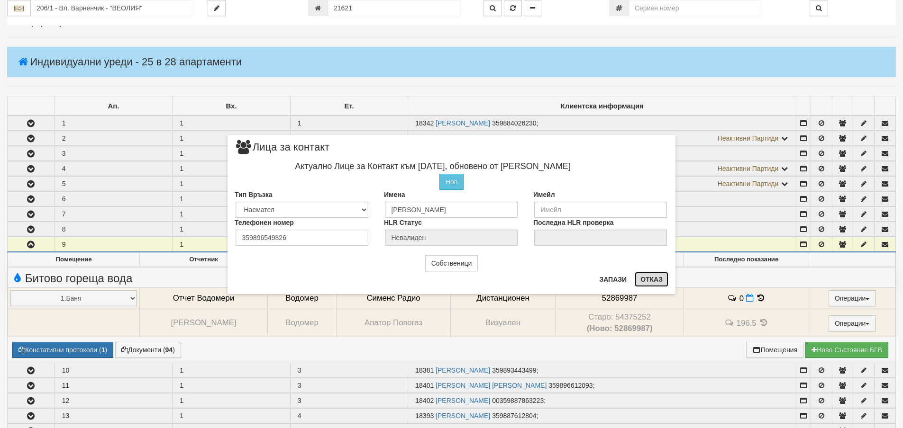
click at [644, 281] on button "Отказ" at bounding box center [652, 279] width 34 height 15
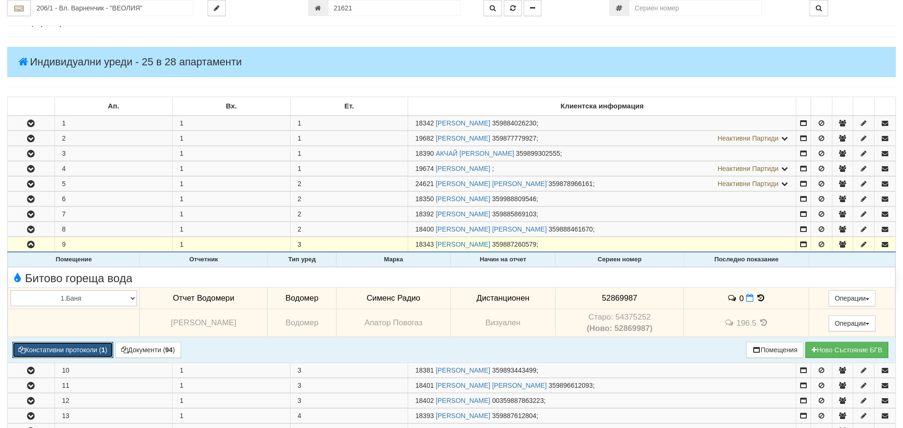
click at [93, 348] on button "Констативни протоколи ( 1 )" at bounding box center [62, 350] width 101 height 16
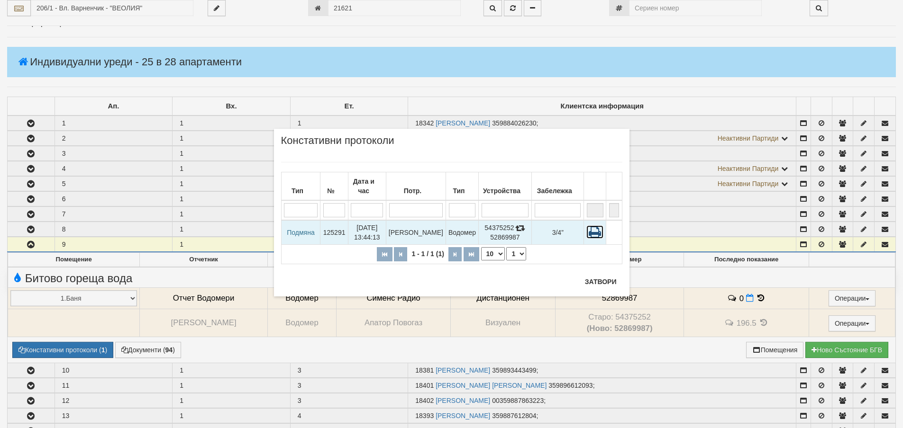
click at [596, 226] on icon at bounding box center [594, 232] width 17 height 13
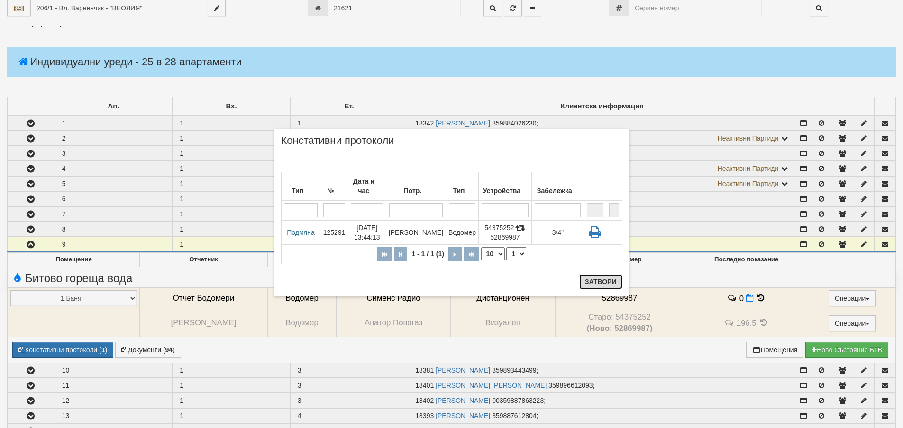
click at [601, 283] on button "Затвори" at bounding box center [600, 281] width 43 height 15
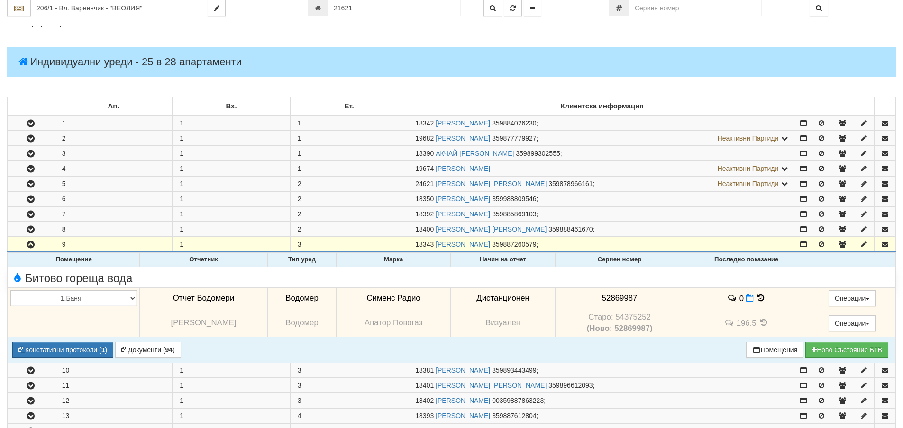
click at [759, 325] on icon at bounding box center [763, 323] width 10 height 8
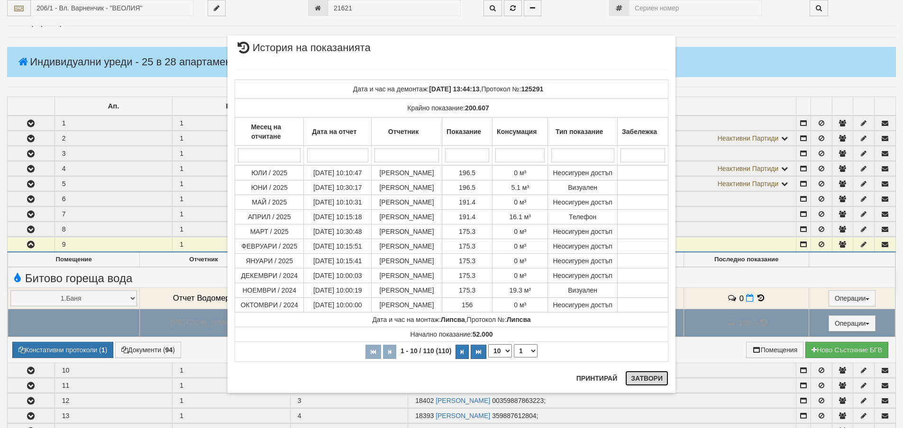
click at [654, 380] on button "Затвори" at bounding box center [646, 378] width 43 height 15
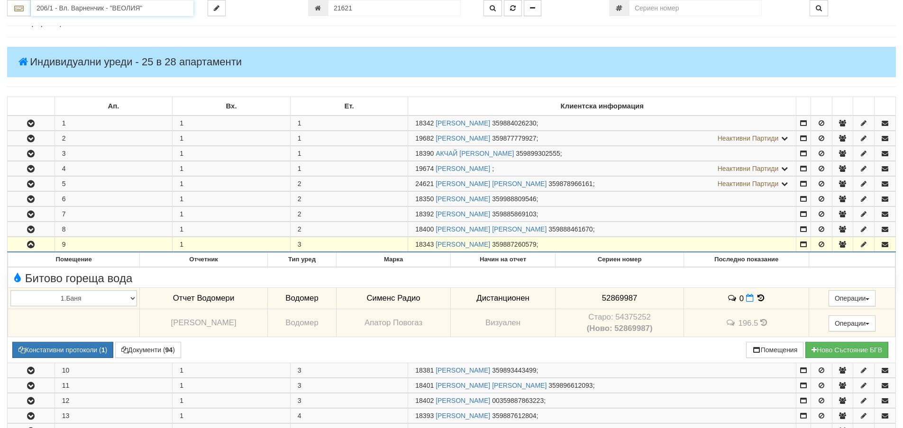
click at [56, 9] on input "206/1 - Вл. Варненчик - "ВЕОЛИЯ"" at bounding box center [112, 8] width 163 height 16
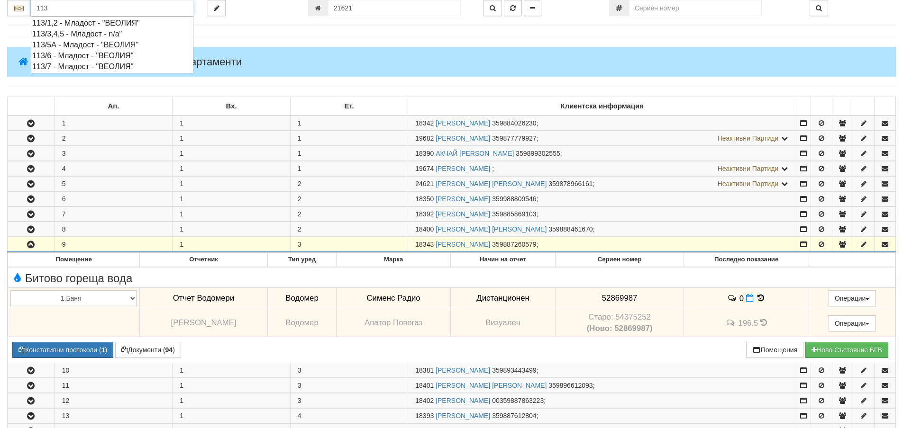
click at [74, 24] on div "113/1,2 - Младост - "ВЕОЛИЯ"" at bounding box center [112, 23] width 160 height 11
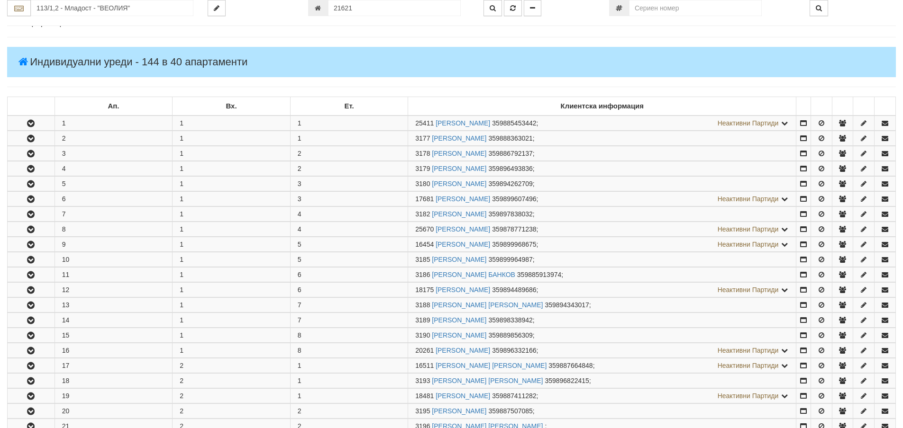
scroll to position [0, 0]
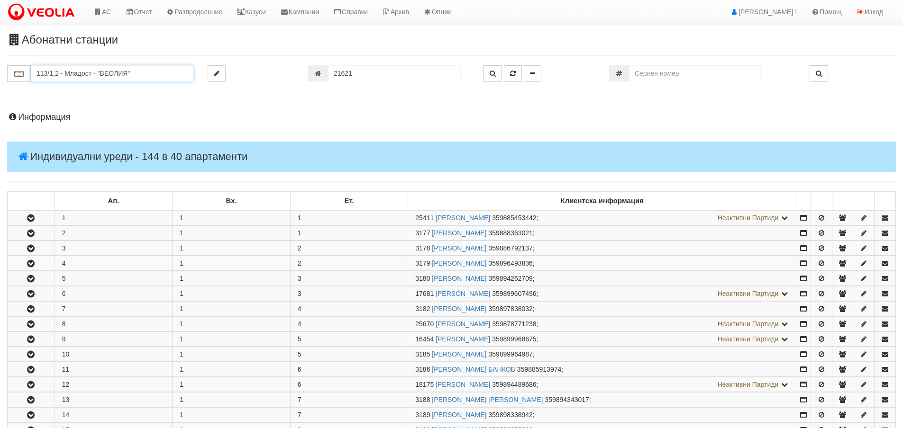
click at [40, 73] on input "113/1,2 - Младост - "ВЕОЛИЯ"" at bounding box center [112, 73] width 163 height 16
click at [57, 88] on div "003/1 - Възраждане - "ВЕОЛИЯ"" at bounding box center [112, 88] width 160 height 11
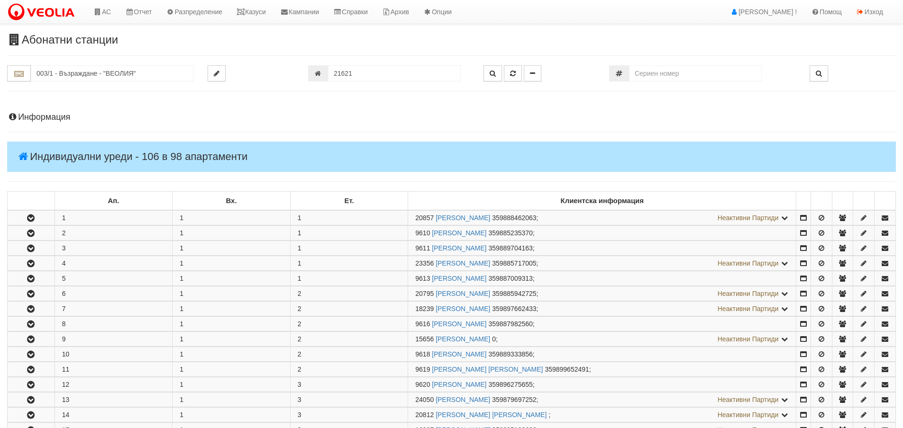
click at [42, 118] on h4 "Информация" at bounding box center [451, 117] width 889 height 9
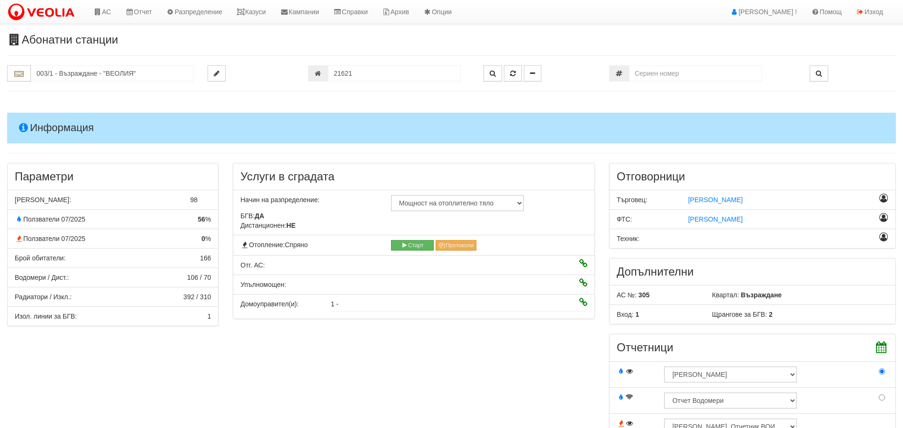
click at [52, 127] on h4 "Информация" at bounding box center [451, 128] width 889 height 30
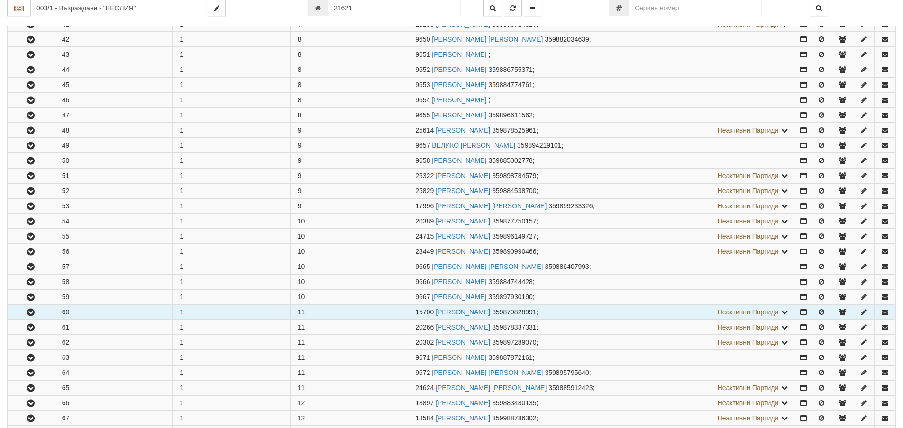
scroll to position [948, 0]
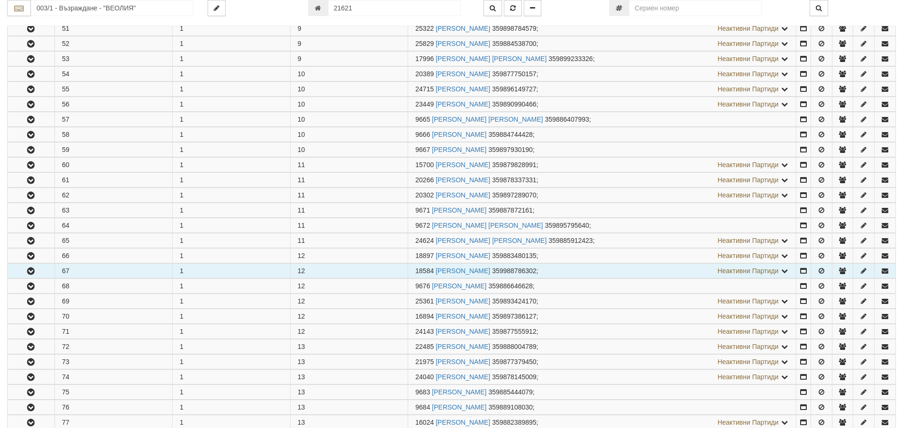
click at [30, 272] on icon "button" at bounding box center [30, 271] width 11 height 7
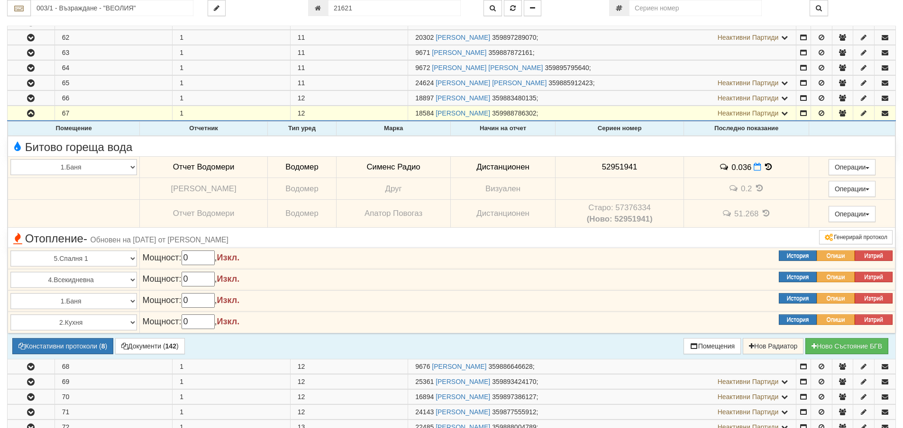
scroll to position [1137, 0]
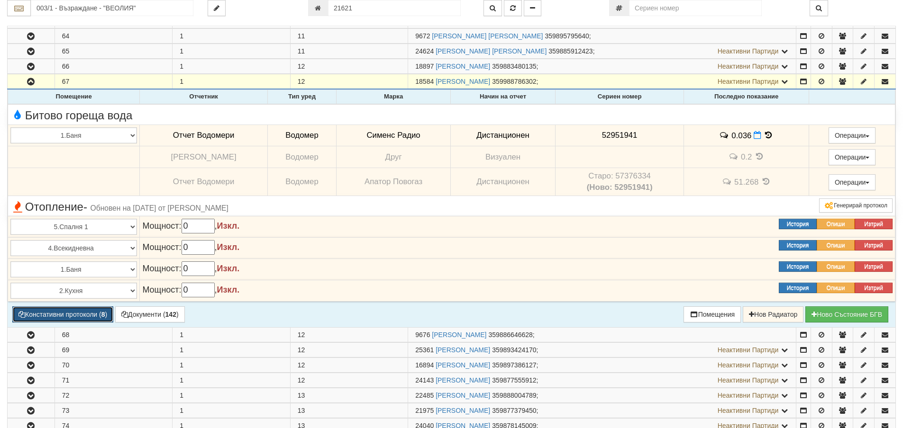
click at [91, 310] on button "Констативни протоколи ( 8 )" at bounding box center [62, 315] width 101 height 16
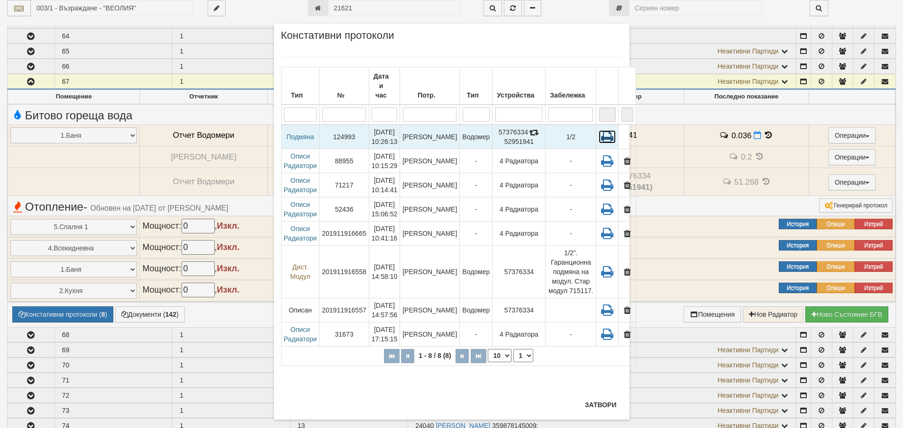
click at [599, 130] on icon at bounding box center [607, 136] width 17 height 13
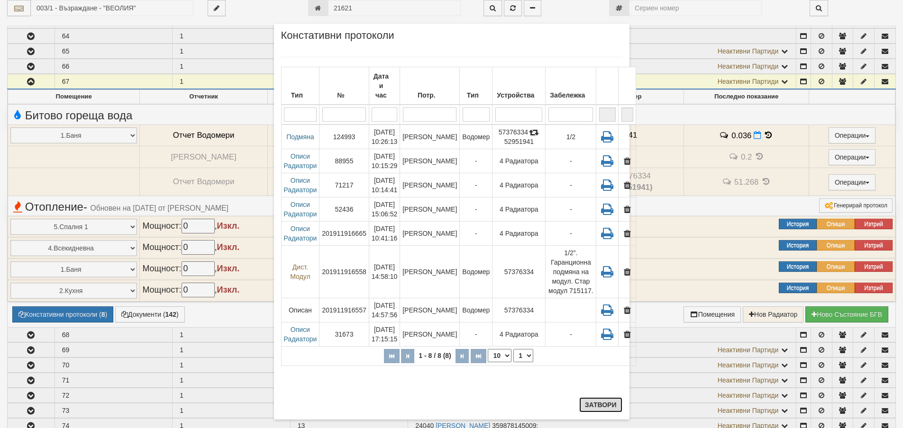
click at [599, 408] on button "Затвори" at bounding box center [600, 405] width 43 height 15
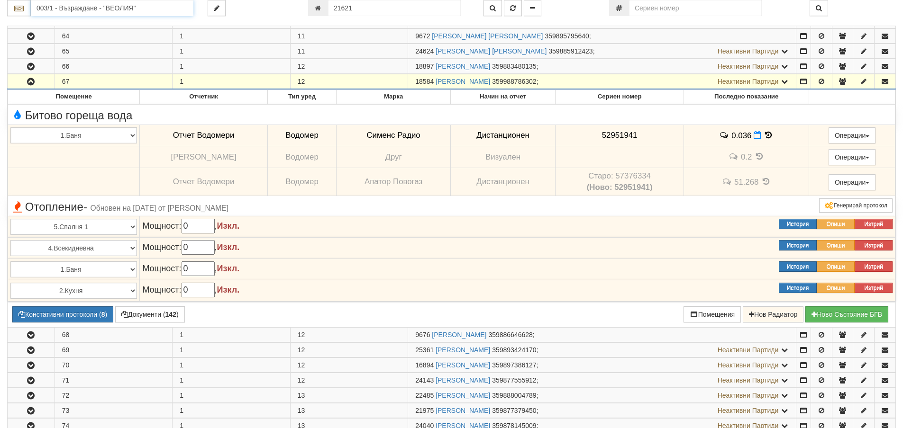
click at [63, 7] on input "003/1 - Възраждане - "ВЕОЛИЯ"" at bounding box center [112, 8] width 163 height 16
click at [51, 22] on div "083/1 - Трошево - "ВЕОЛИЯ"" at bounding box center [112, 23] width 160 height 11
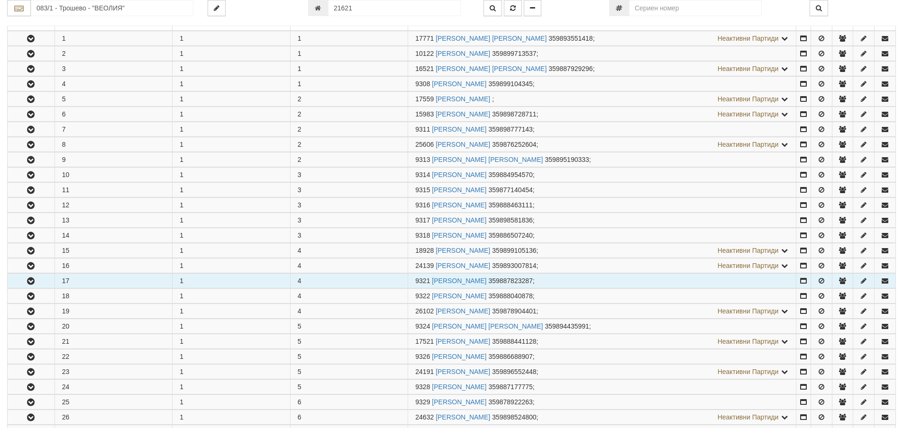
scroll to position [237, 0]
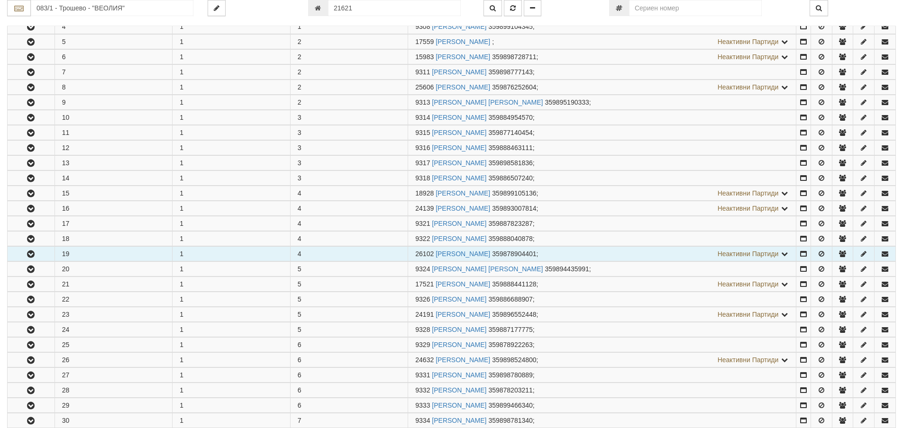
click at [24, 254] on button "button" at bounding box center [31, 254] width 47 height 14
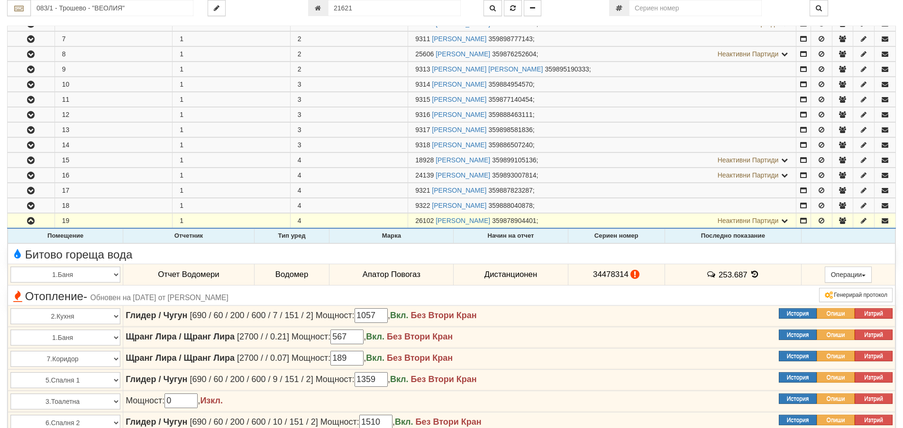
scroll to position [332, 0]
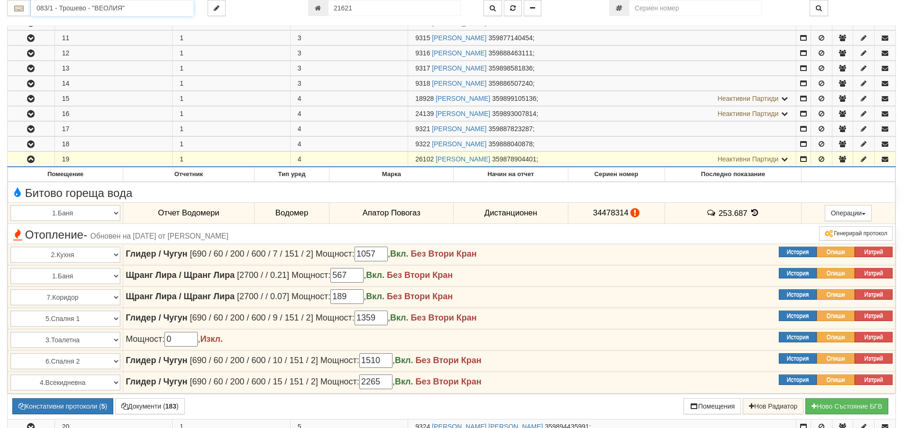
click at [61, 9] on input "083/1 - Трошево - "ВЕОЛИЯ"" at bounding box center [112, 8] width 163 height 16
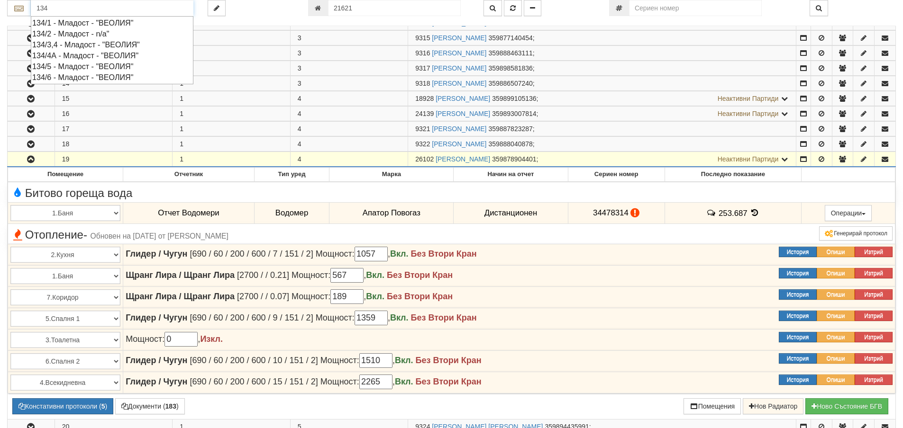
click at [64, 66] on div "134/5 - Младост - "ВЕОЛИЯ"" at bounding box center [112, 66] width 160 height 11
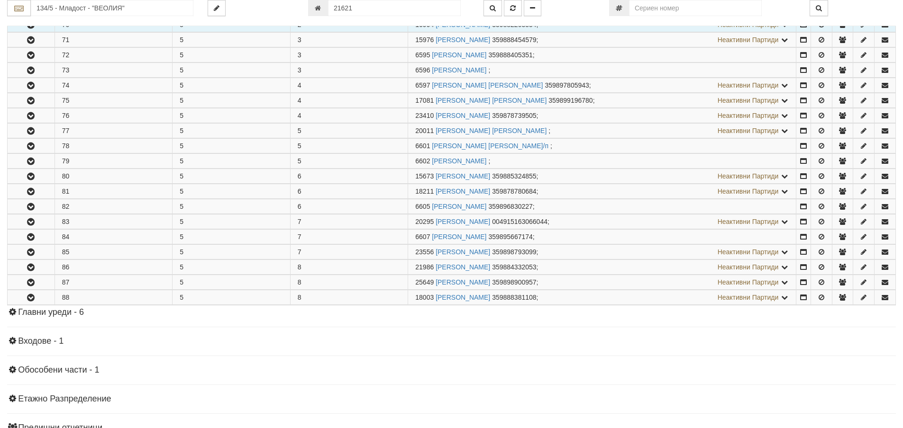
scroll to position [284, 0]
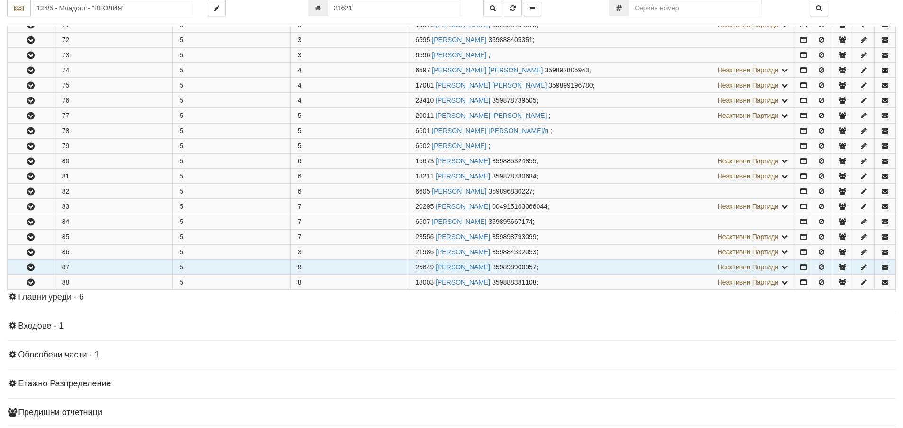
click at [28, 268] on icon "button" at bounding box center [30, 267] width 11 height 7
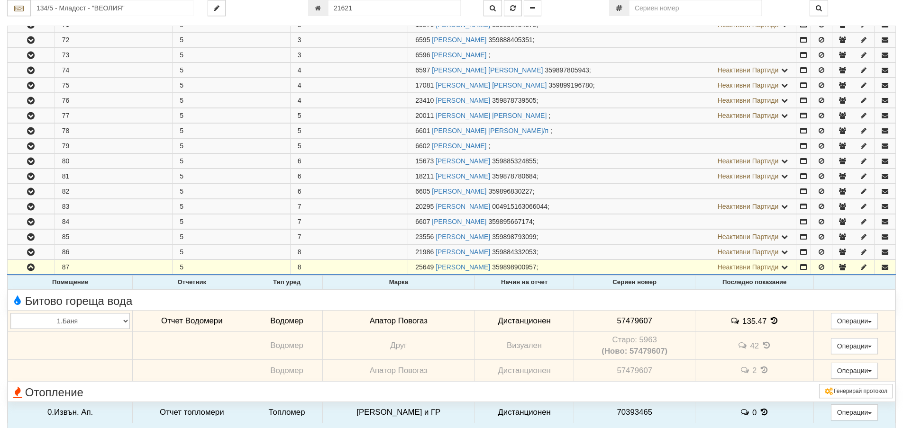
click at [769, 320] on icon at bounding box center [774, 321] width 10 height 8
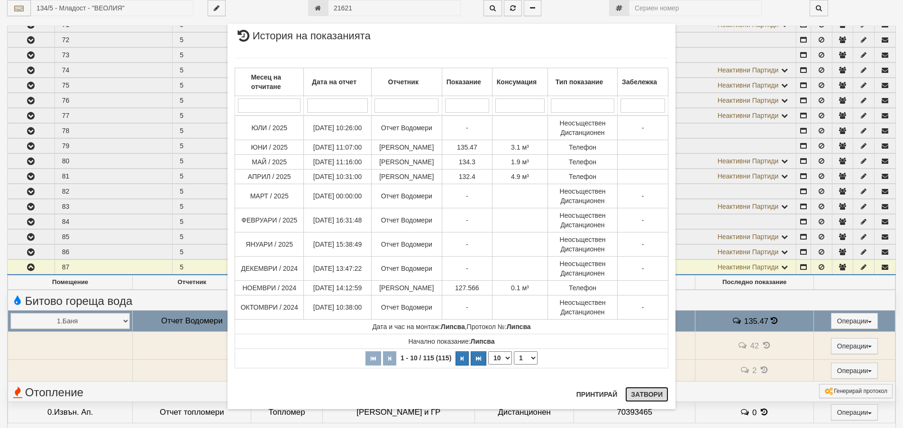
click at [651, 394] on button "Затвори" at bounding box center [646, 394] width 43 height 15
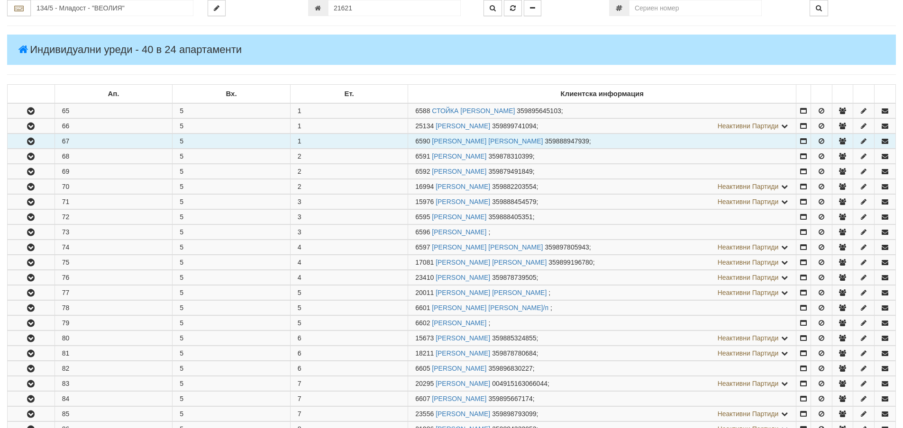
scroll to position [0, 0]
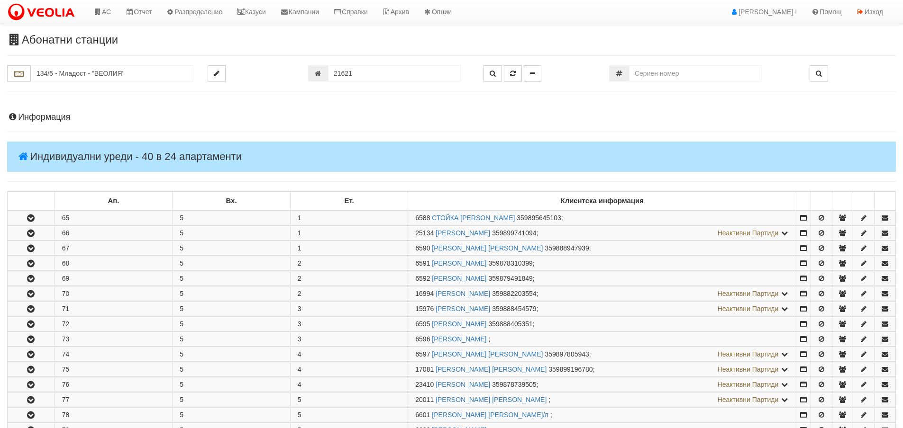
click at [25, 118] on h4 "Информация" at bounding box center [451, 117] width 889 height 9
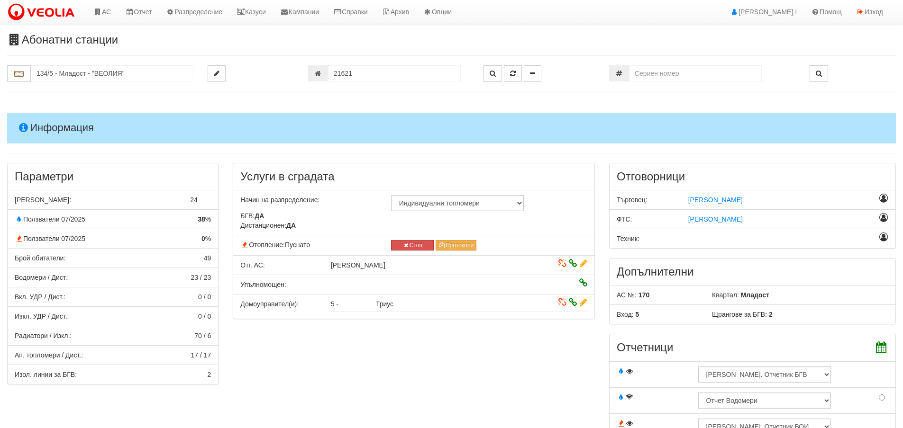
click at [38, 126] on h4 "Информация" at bounding box center [451, 128] width 889 height 30
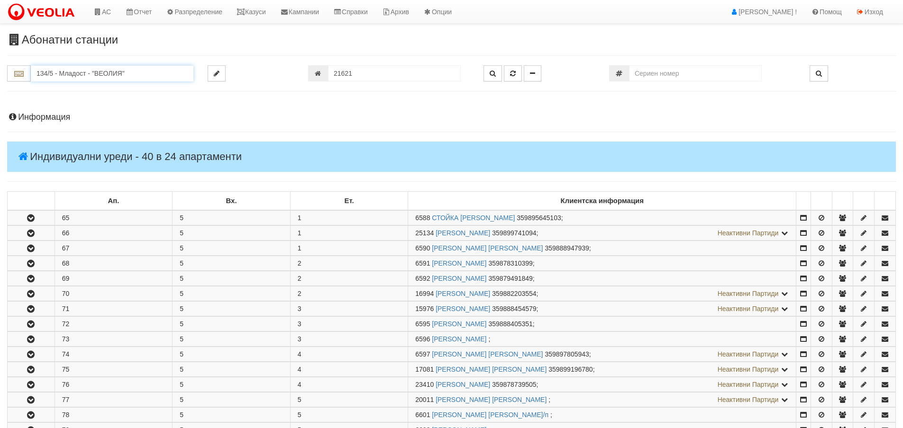
click at [94, 75] on input "134/5 - Младост - "ВЕОЛИЯ"" at bounding box center [112, 73] width 163 height 16
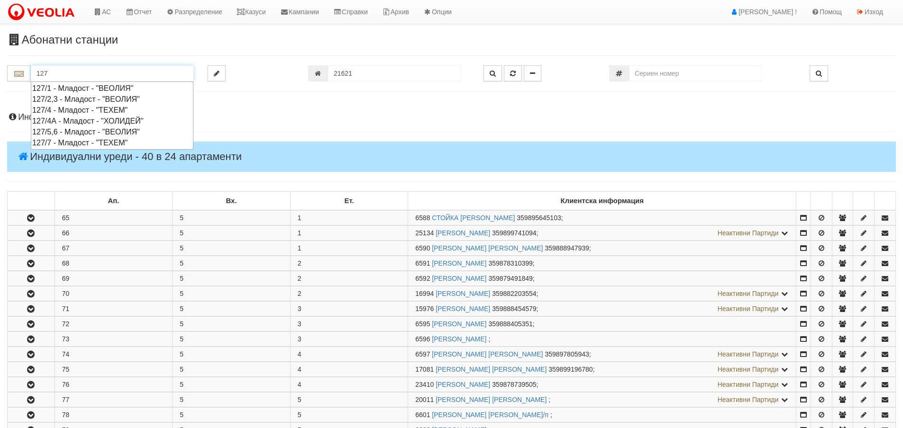
click at [79, 146] on div "127/7 - Младост - "ТЕХЕМ"" at bounding box center [112, 142] width 160 height 11
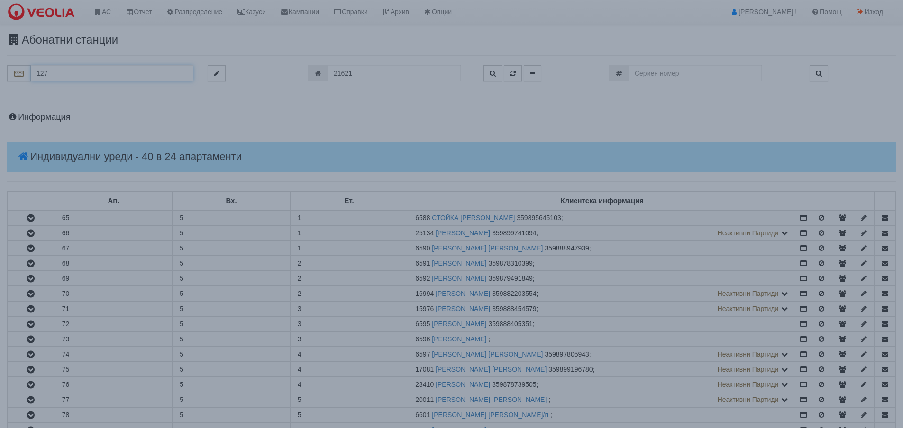
type input "127/7 - Младост - "ТЕХЕМ""
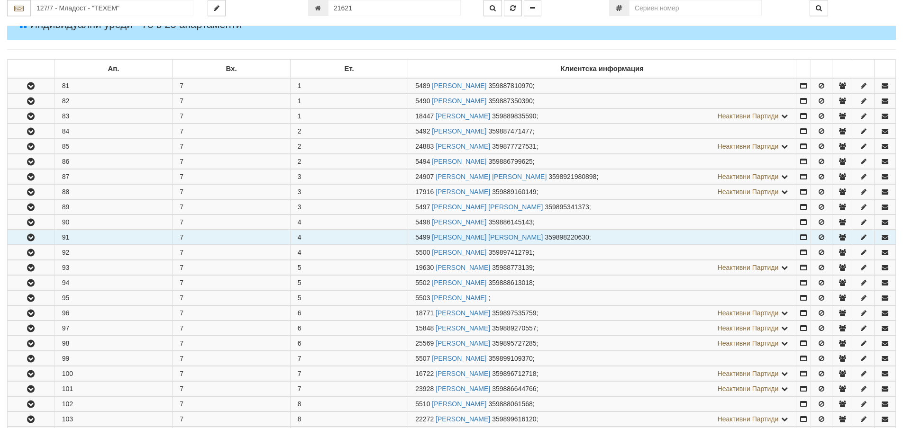
scroll to position [142, 0]
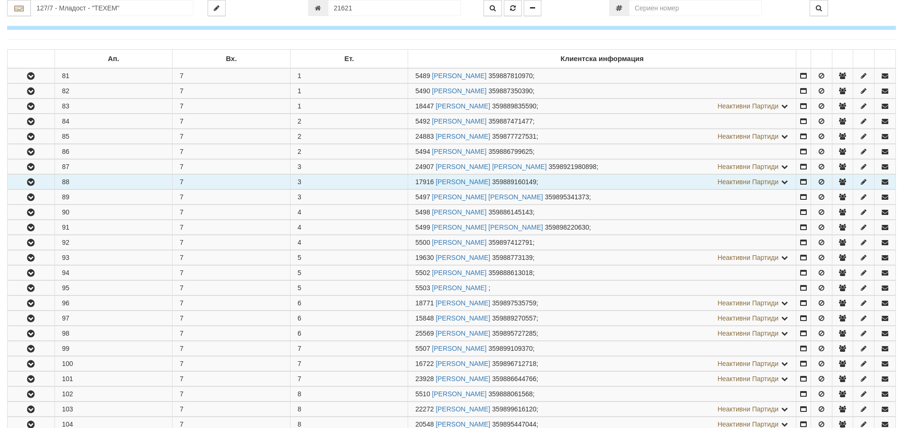
click at [34, 183] on icon "button" at bounding box center [30, 182] width 11 height 7
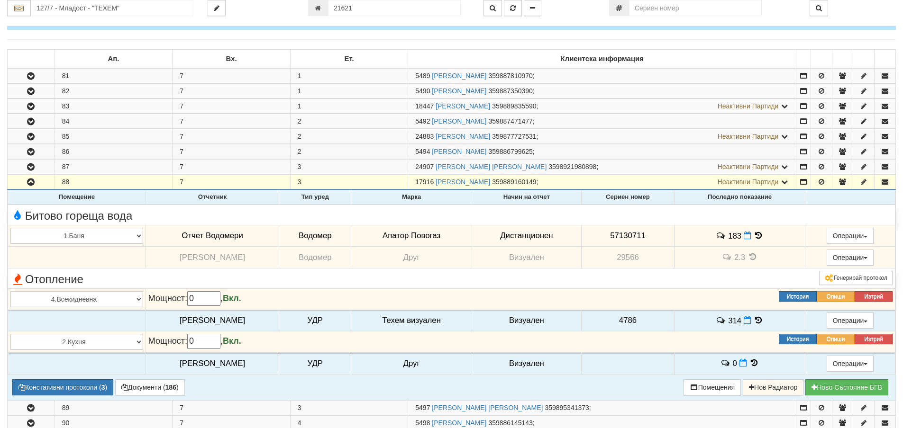
click at [755, 235] on icon at bounding box center [758, 236] width 10 height 8
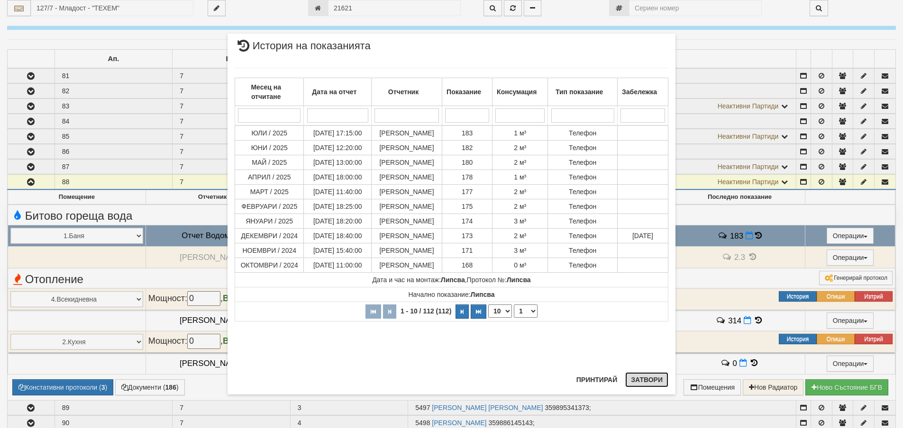
click at [648, 381] on button "Затвори" at bounding box center [646, 379] width 43 height 15
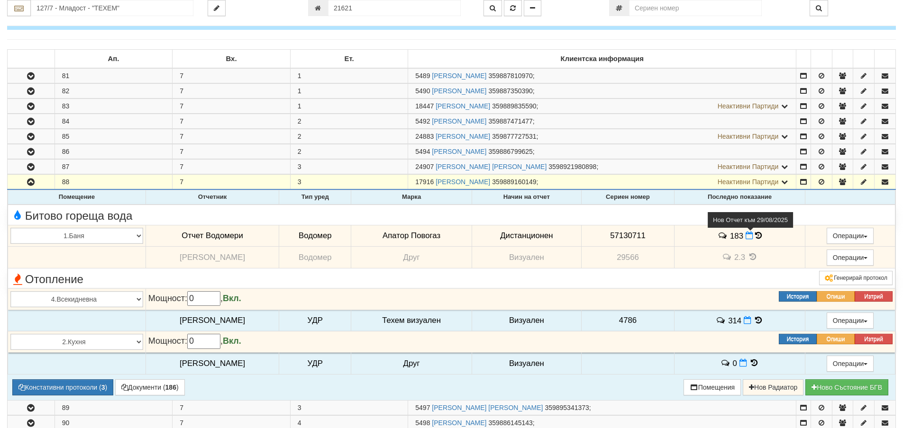
click at [746, 232] on span at bounding box center [750, 235] width 10 height 9
click at [749, 235] on icon at bounding box center [749, 236] width 8 height 8
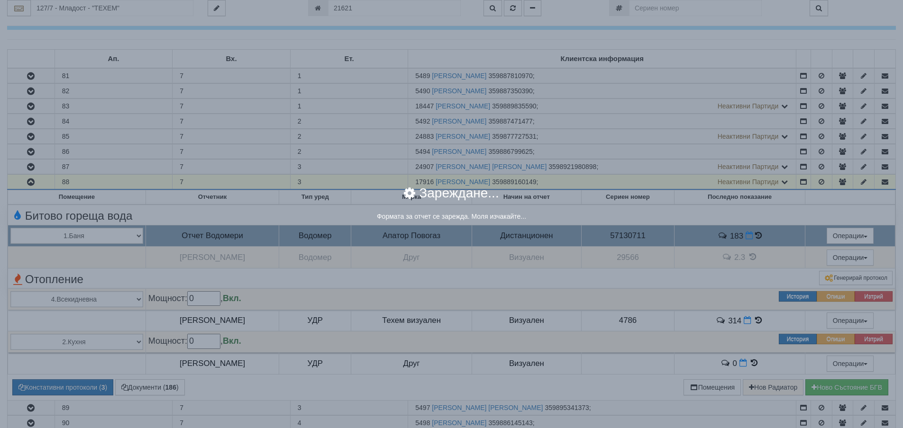
select select "8ac75930-9bfd-e511-80be-8d5a1dced85a"
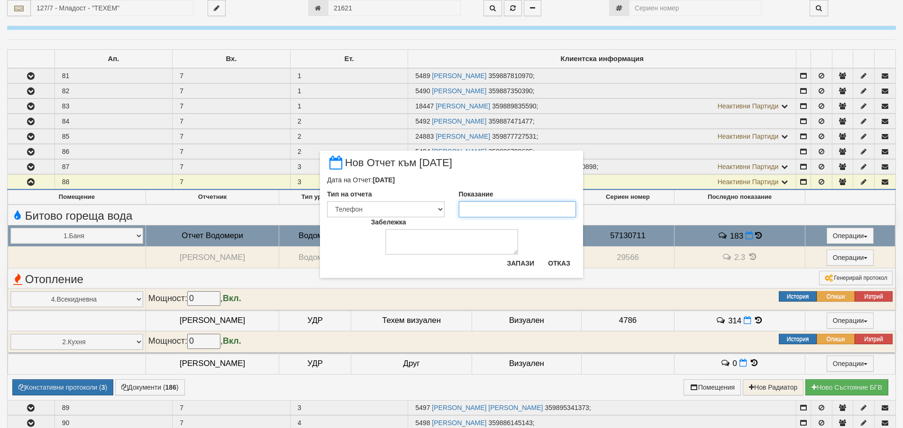
click at [483, 211] on input "Показание" at bounding box center [518, 209] width 118 height 16
type input "184"
click at [429, 251] on textarea "Забележка" at bounding box center [451, 242] width 133 height 26
type textarea "[DATE]"
click at [526, 263] on button "Запази" at bounding box center [520, 263] width 39 height 15
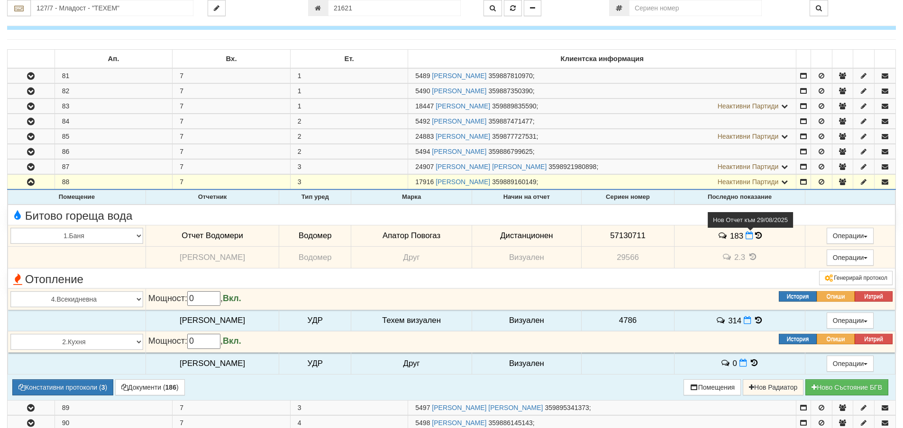
click at [746, 235] on icon at bounding box center [749, 236] width 8 height 8
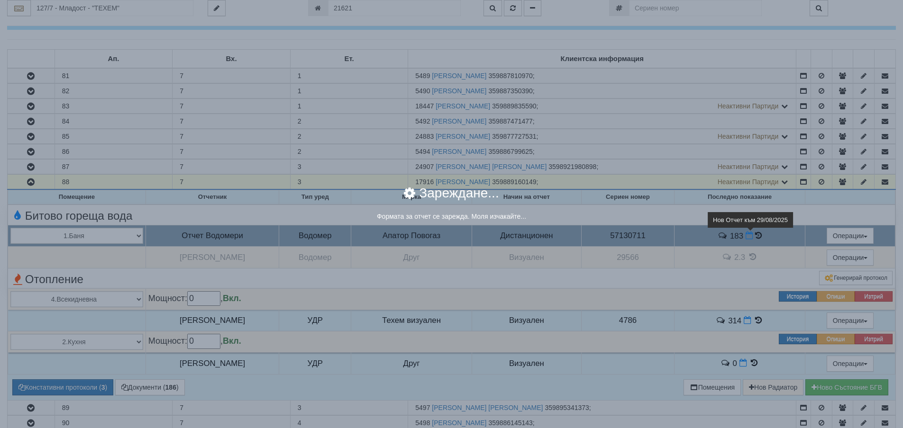
select select "8ac75930-9bfd-e511-80be-8d5a1dced85a"
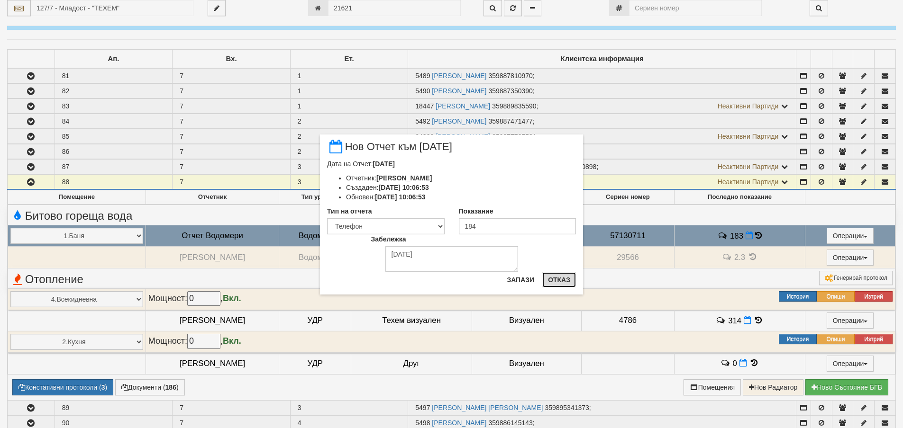
click at [554, 278] on button "Отказ" at bounding box center [559, 279] width 34 height 15
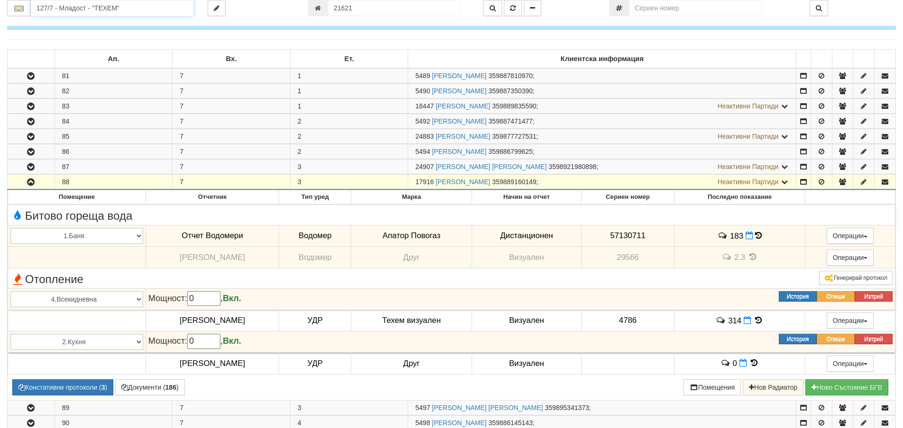
click at [90, 8] on input "127/7 - Младост - "ТЕХЕМ"" at bounding box center [112, 8] width 163 height 16
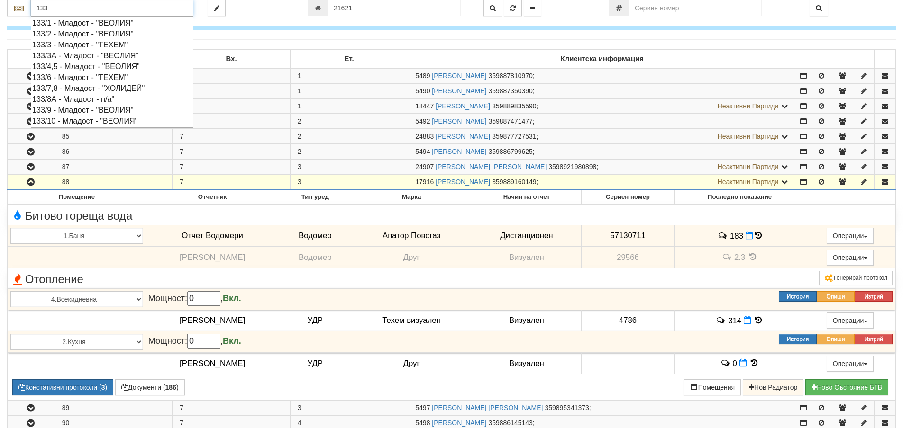
click at [72, 77] on div "133/6 - Младост - "ТЕХЕМ"" at bounding box center [112, 77] width 160 height 11
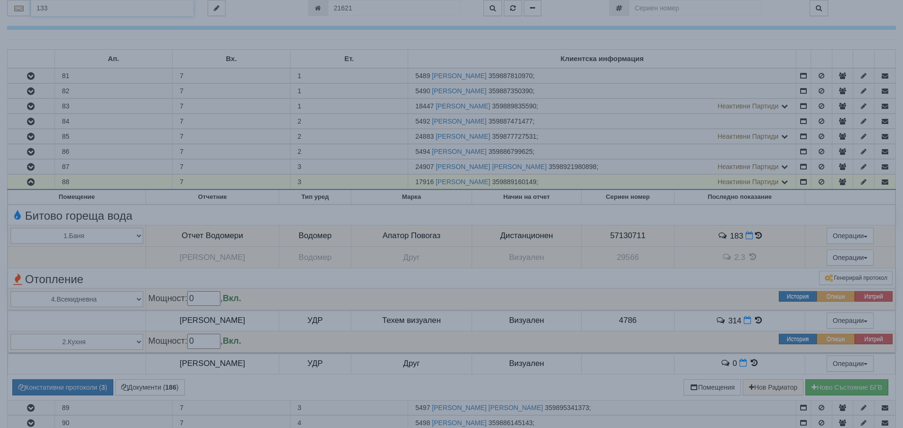
type input "133/6 - Младост - "ТЕХЕМ""
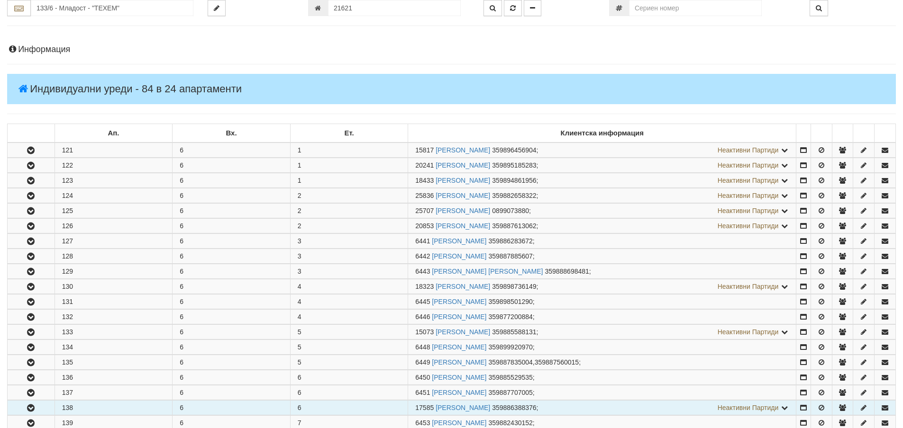
scroll to position [237, 0]
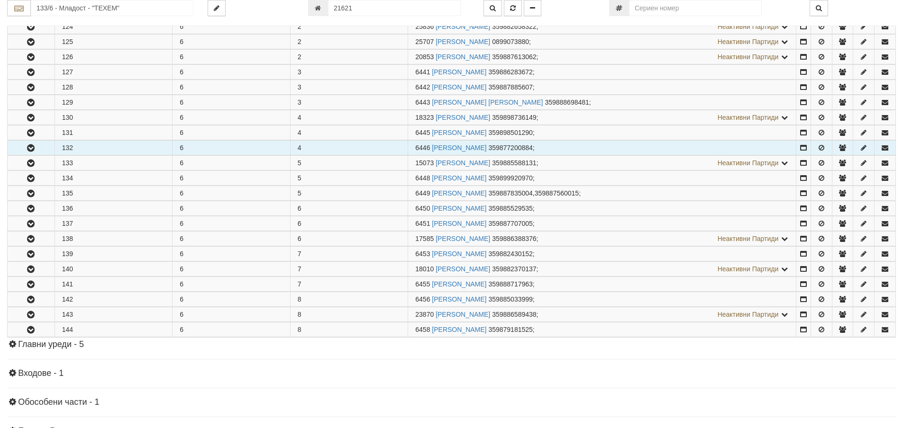
click at [27, 147] on icon "button" at bounding box center [30, 148] width 11 height 7
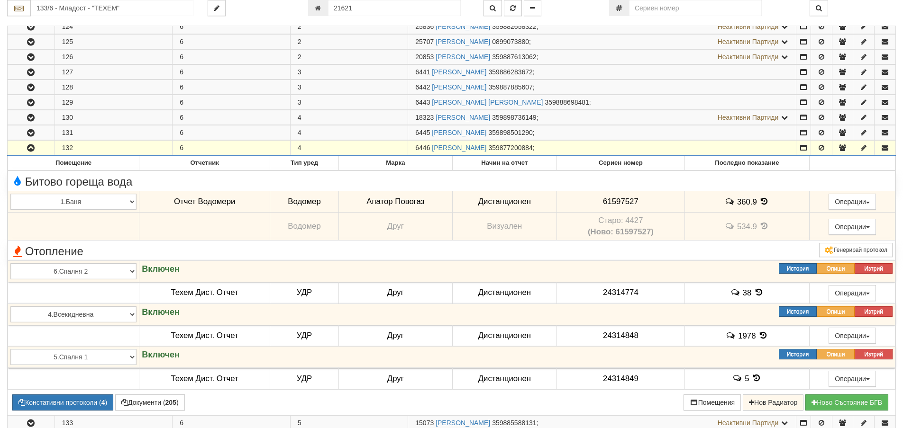
click at [415, 148] on span "6446" at bounding box center [422, 148] width 15 height 8
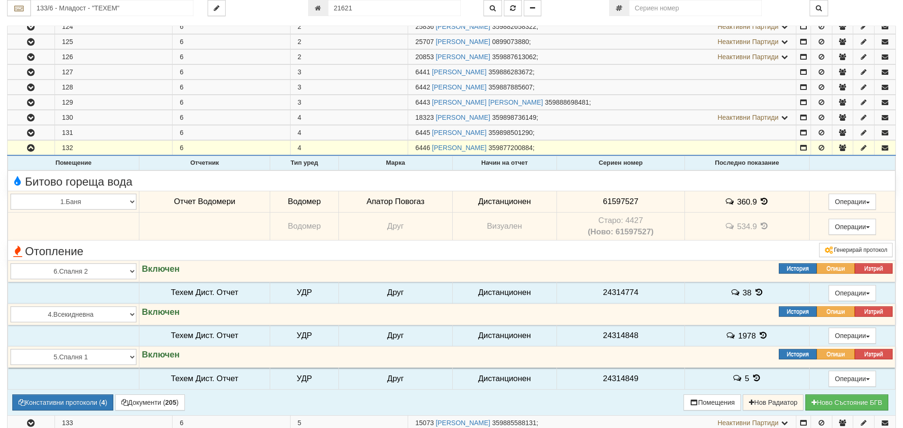
copy span "6446"
drag, startPoint x: 598, startPoint y: 201, endPoint x: 639, endPoint y: 203, distance: 41.3
click at [639, 203] on td "61597527" at bounding box center [621, 202] width 128 height 22
copy span "61597527"
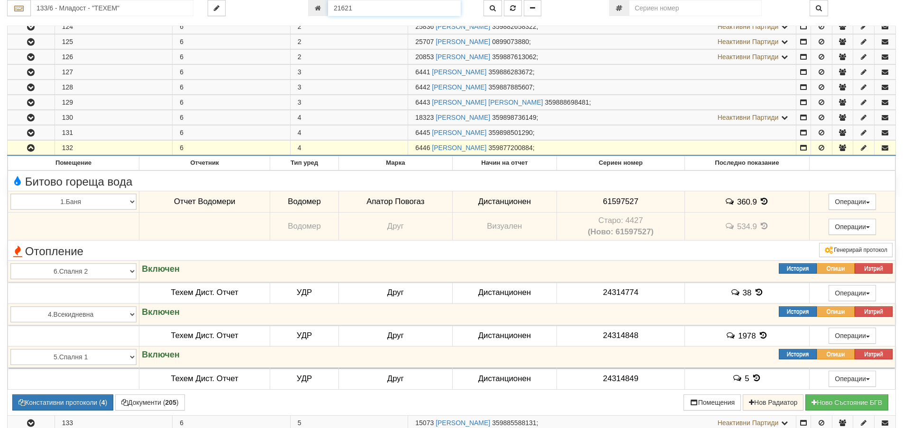
click at [352, 7] on input "21621" at bounding box center [394, 8] width 133 height 16
type input "7755"
type input "150/4 - "[PERSON_NAME] [GEOGRAPHIC_DATA] " ЕАД"
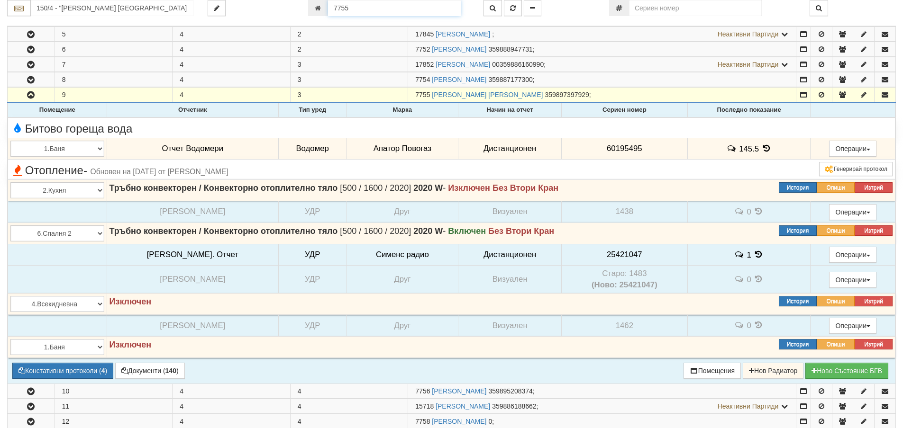
scroll to position [214, 0]
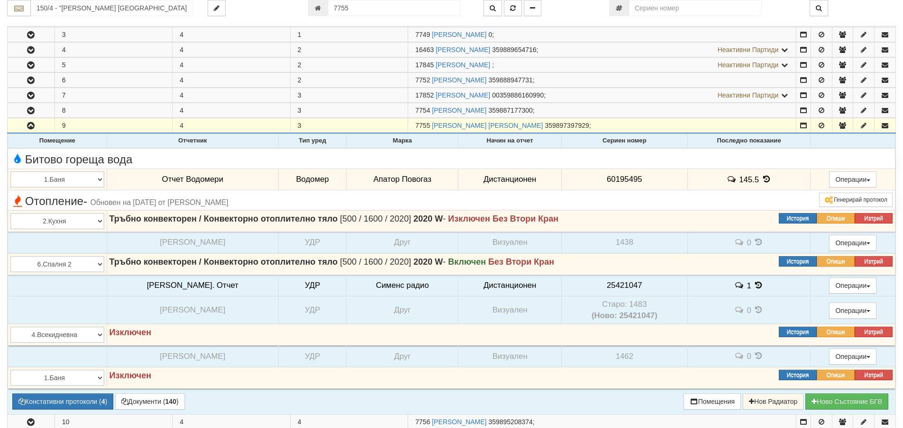
click at [761, 179] on icon at bounding box center [766, 179] width 10 height 8
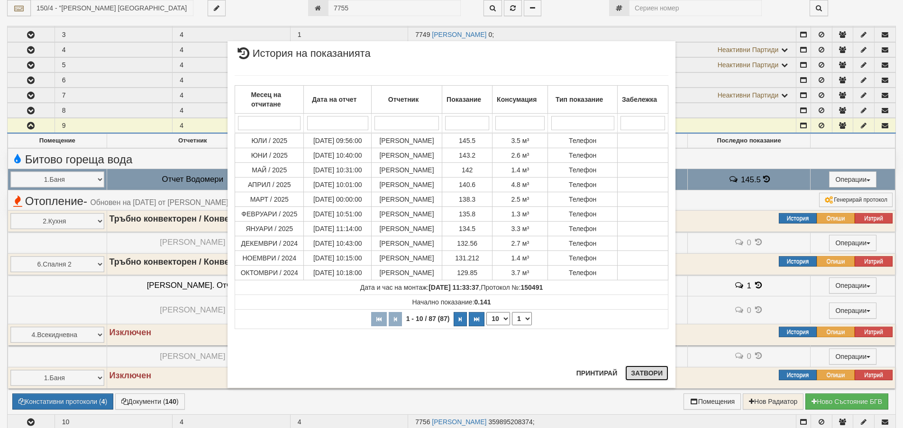
click at [654, 372] on button "Затвори" at bounding box center [646, 373] width 43 height 15
